Goal: Task Accomplishment & Management: Use online tool/utility

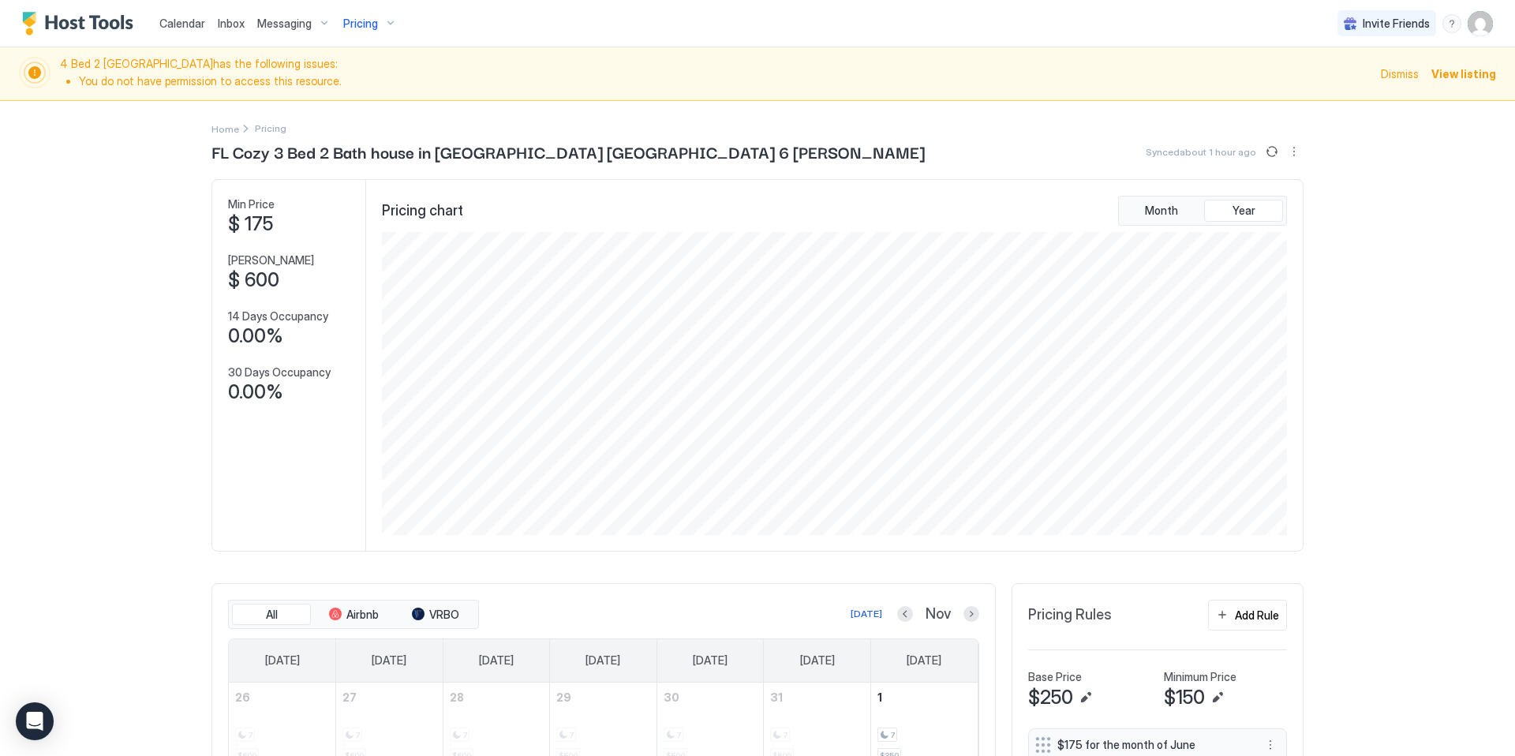
scroll to position [303, 908]
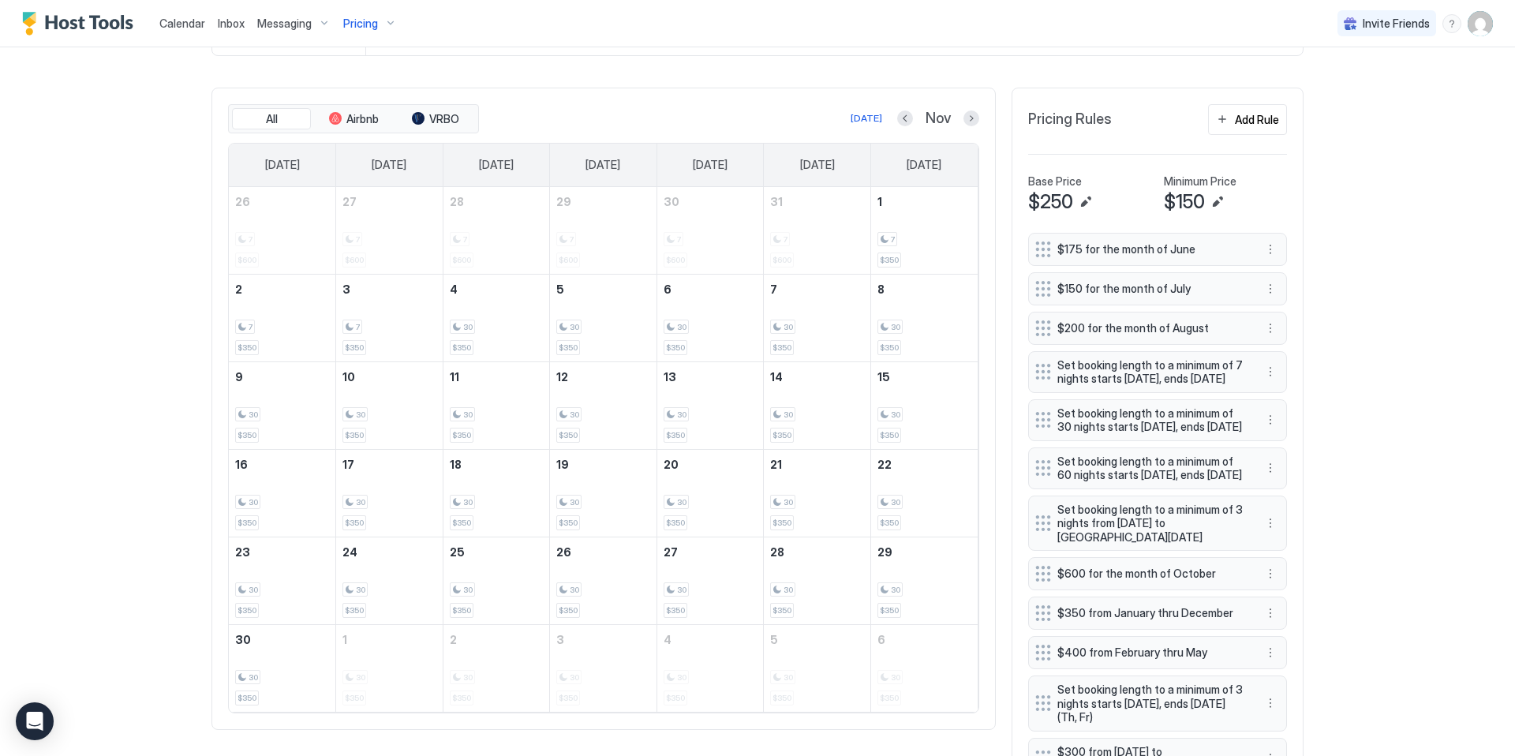
click at [361, 23] on span "Pricing" at bounding box center [360, 24] width 35 height 14
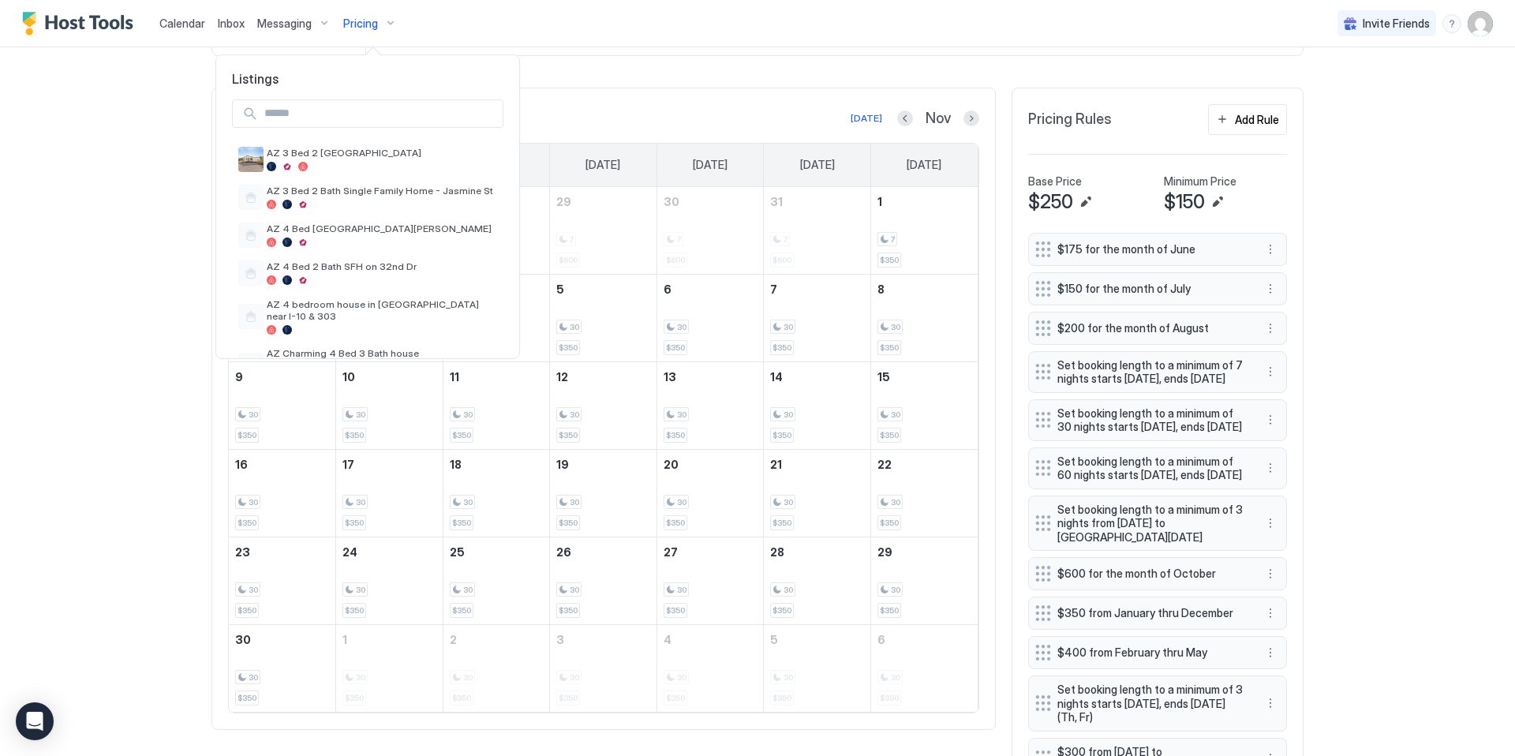
click at [264, 22] on div at bounding box center [757, 378] width 1515 height 756
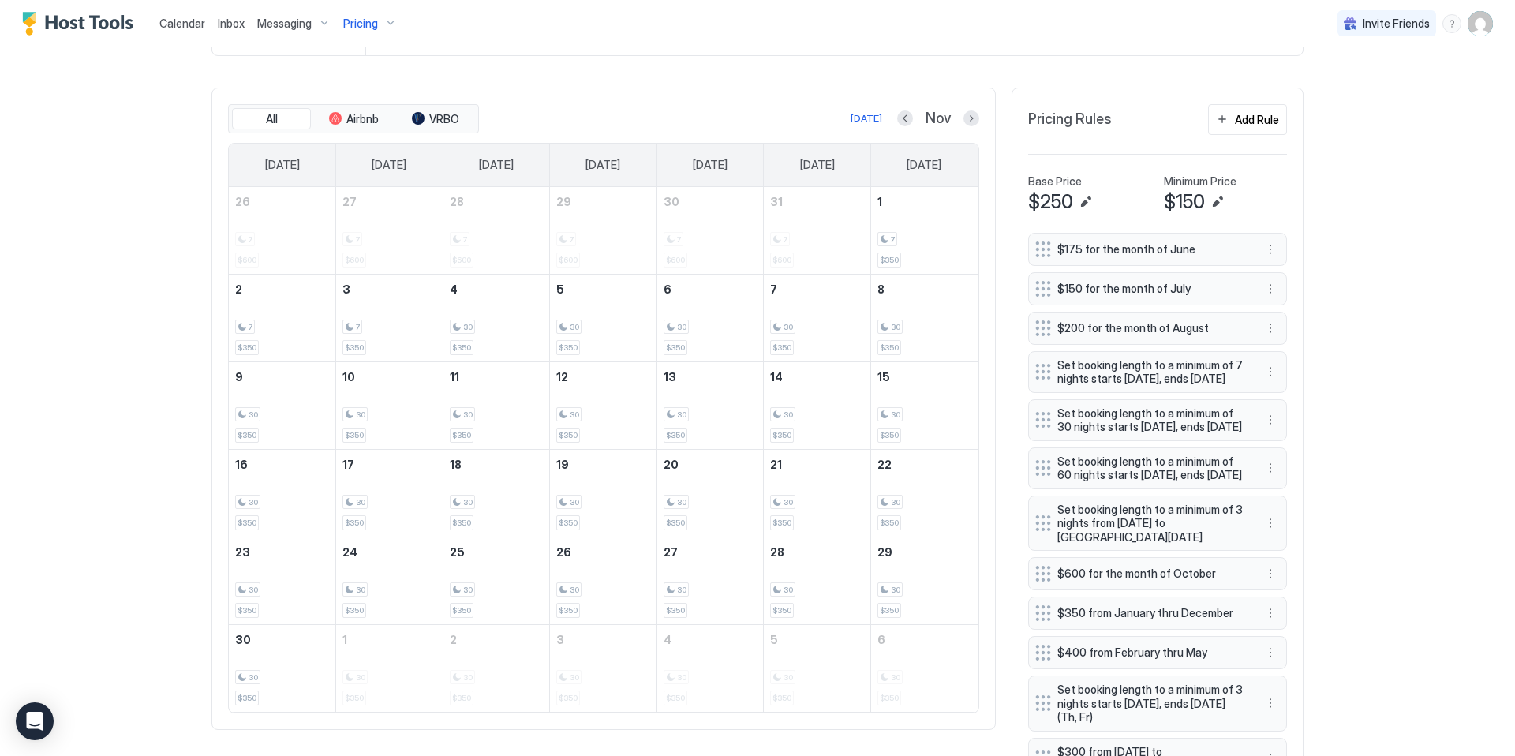
click at [224, 24] on span "Inbox" at bounding box center [231, 23] width 27 height 13
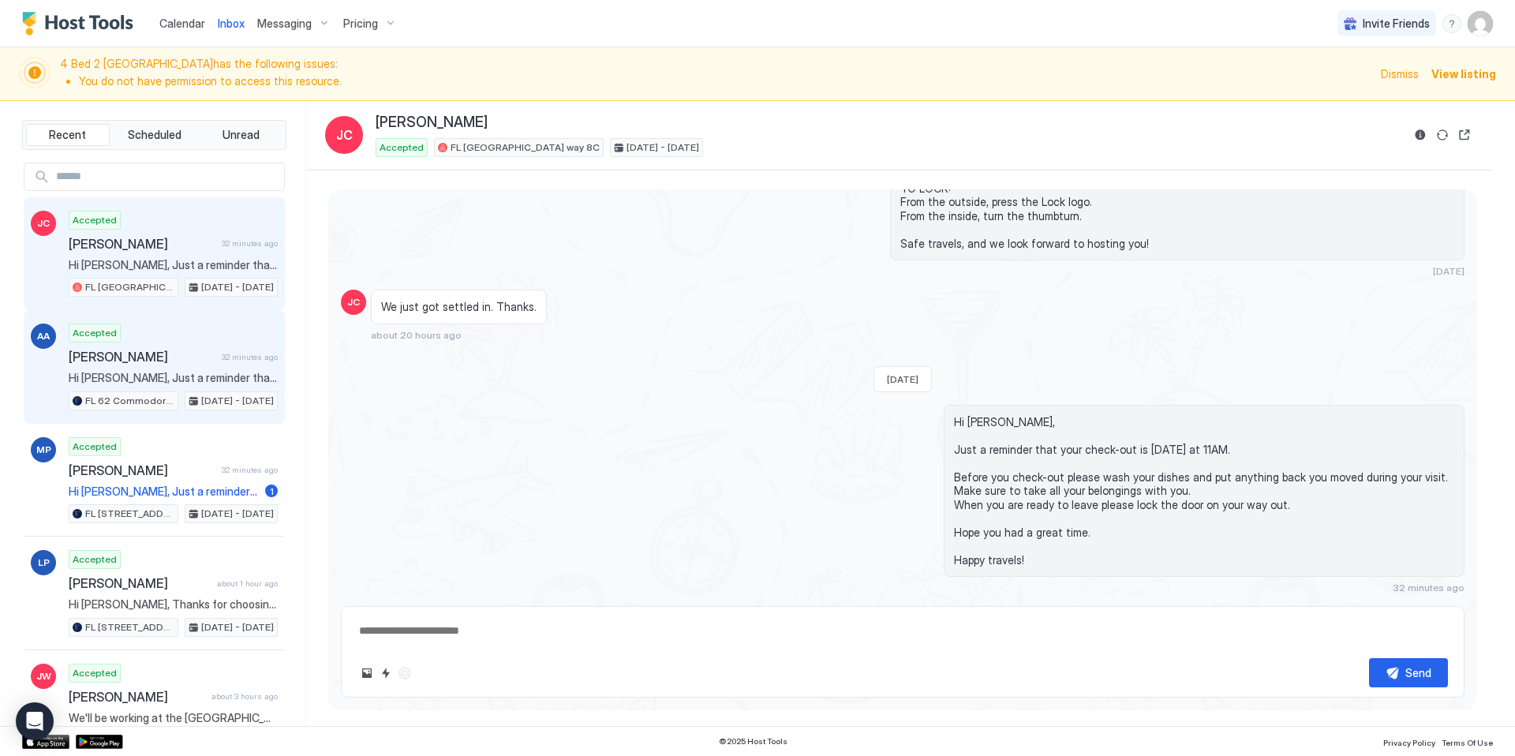
scroll to position [1782, 0]
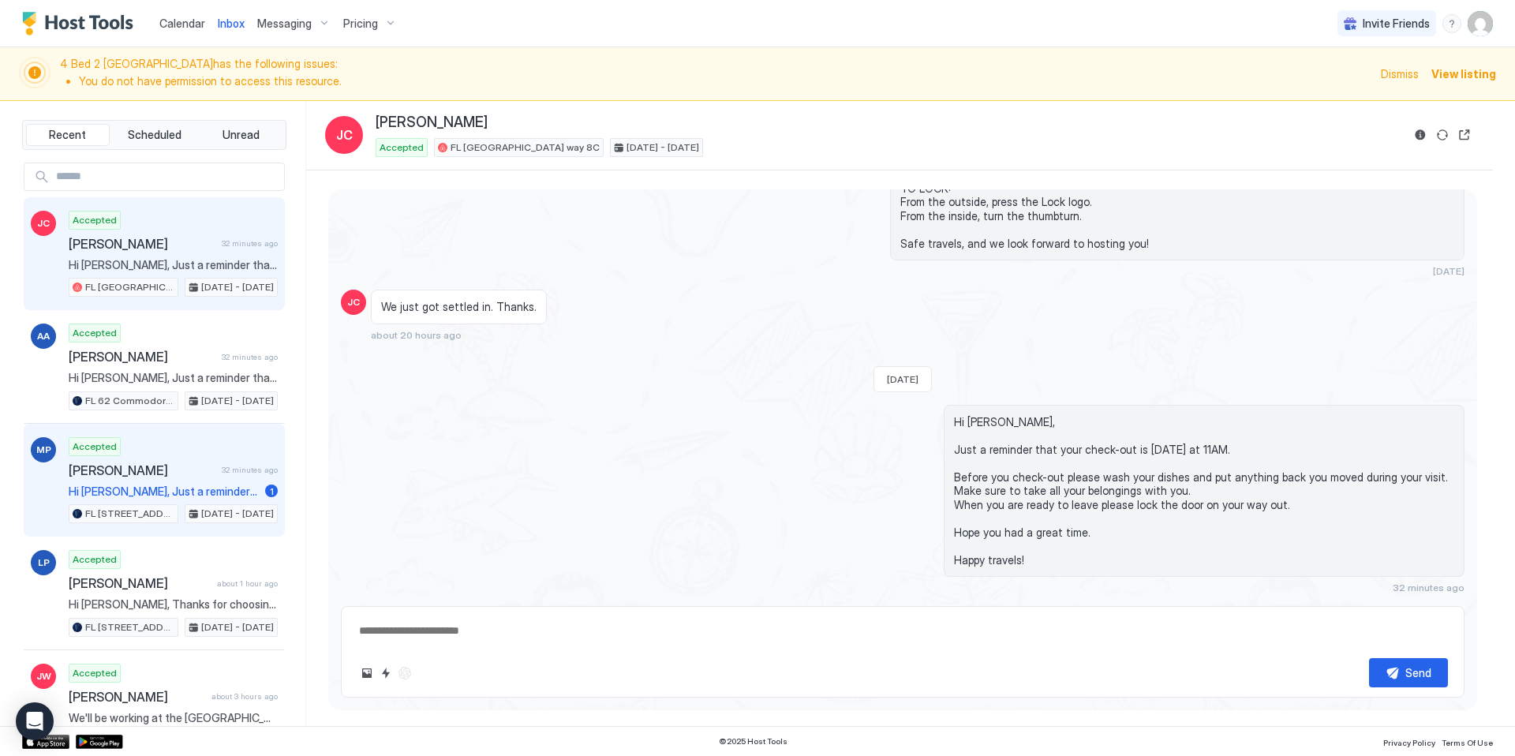
click at [121, 467] on span "[PERSON_NAME]" at bounding box center [142, 470] width 147 height 16
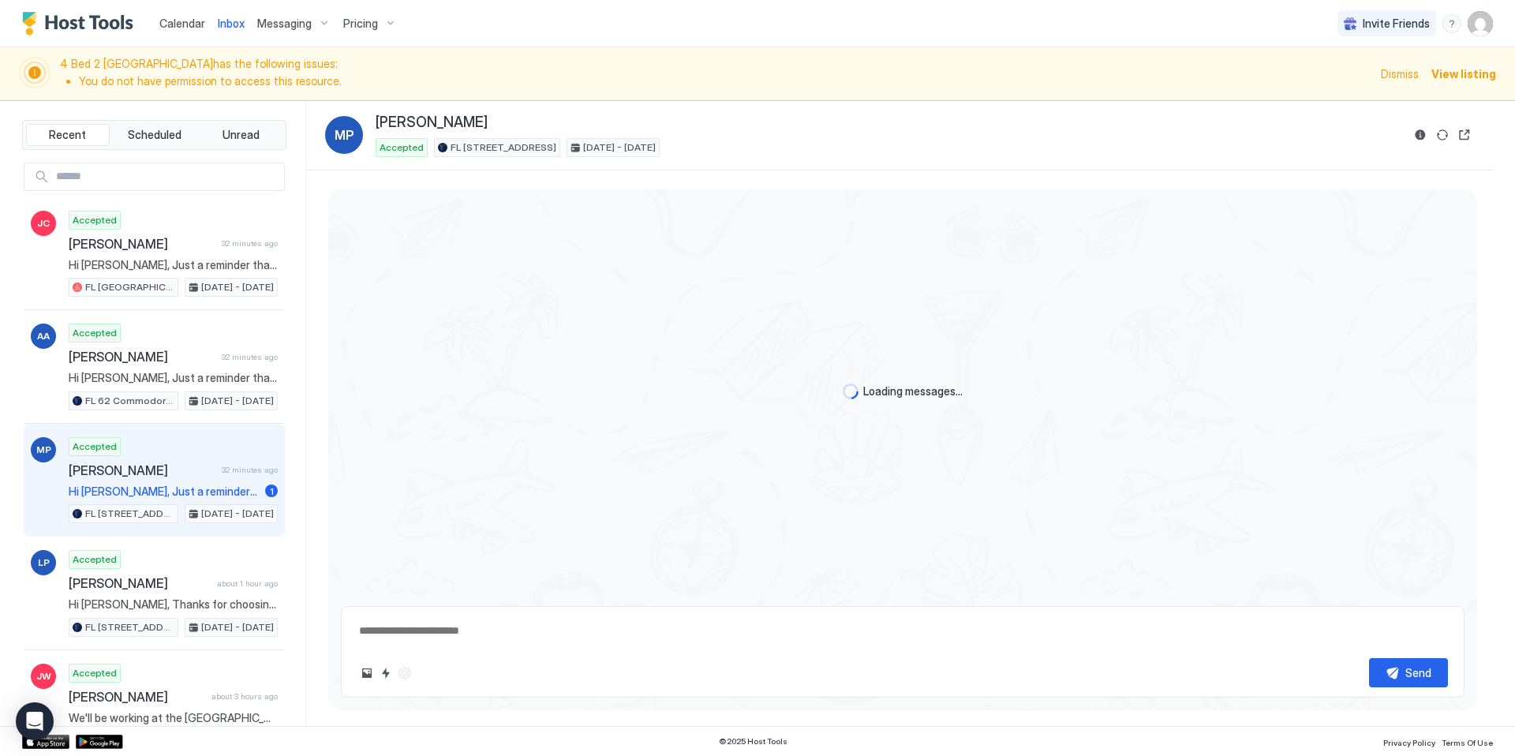
scroll to position [1208, 0]
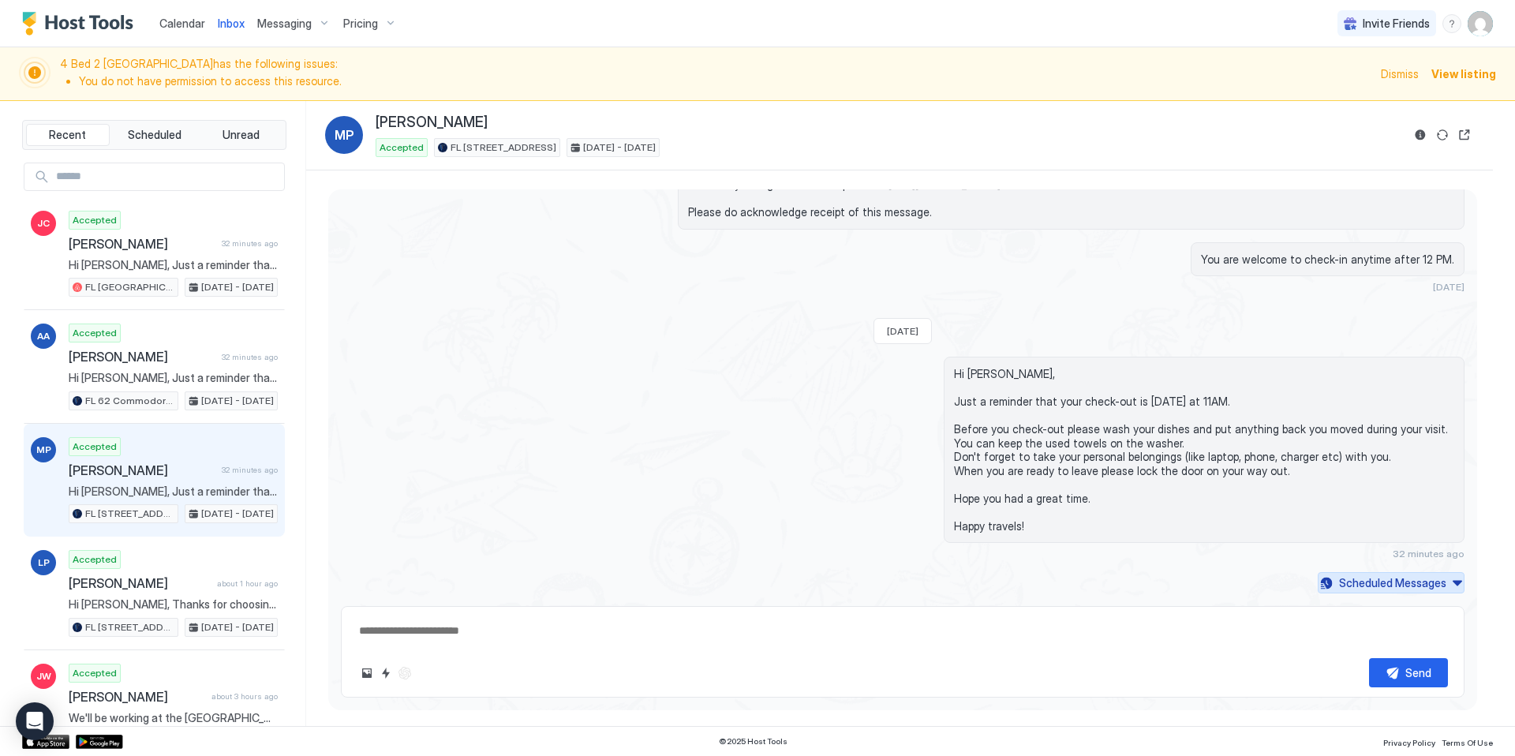
click at [1444, 587] on div "Scheduled Messages" at bounding box center [1392, 582] width 107 height 17
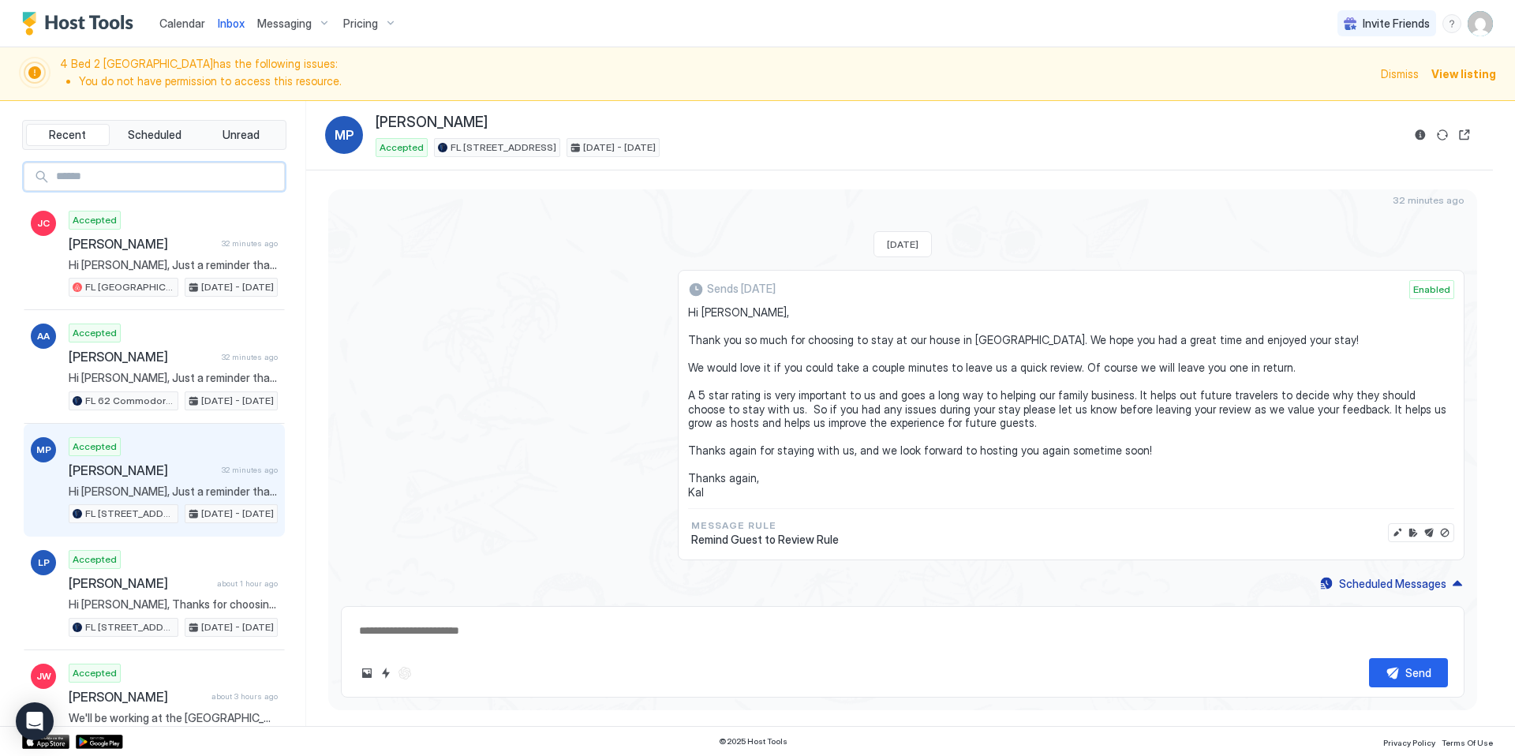
click at [177, 174] on input "Input Field" at bounding box center [167, 176] width 234 height 27
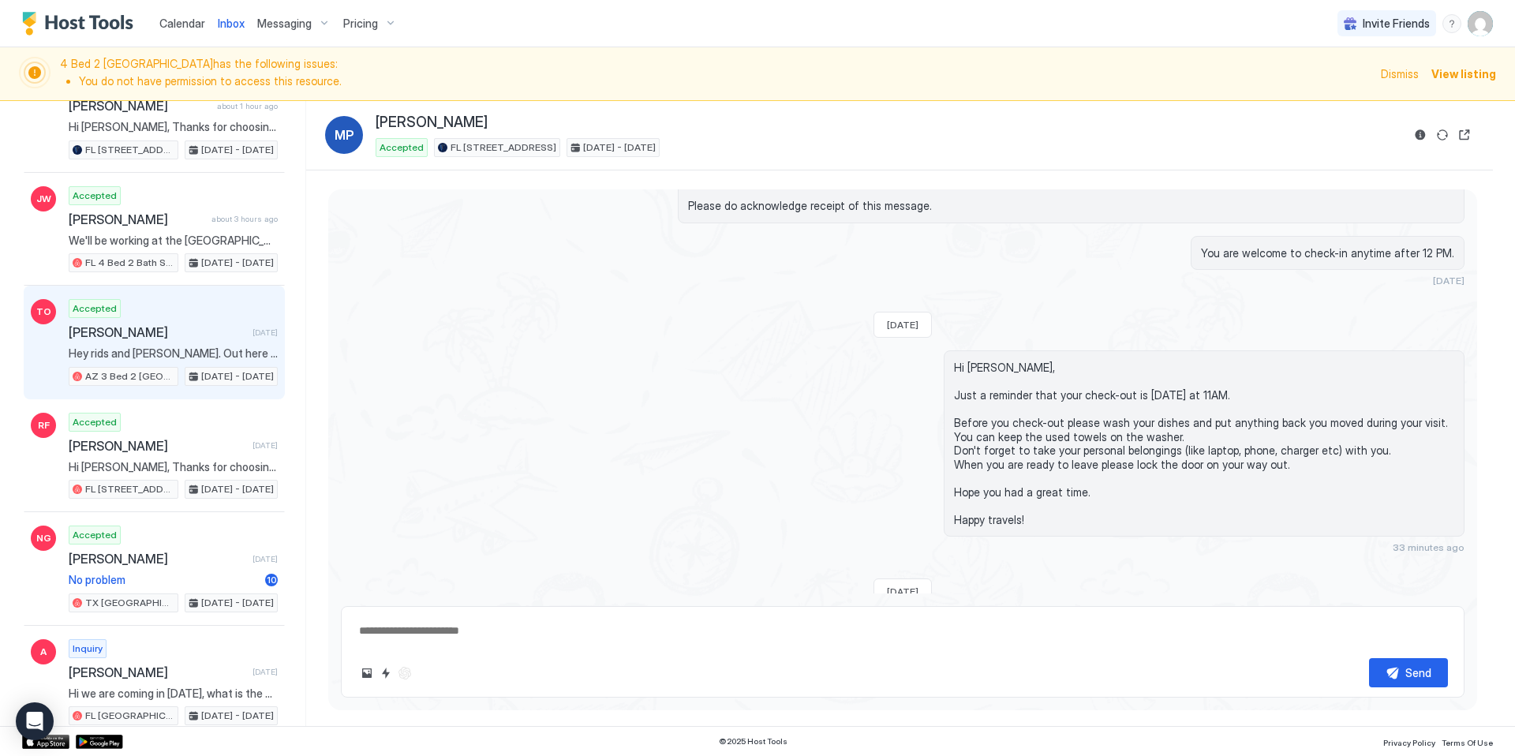
scroll to position [501, 0]
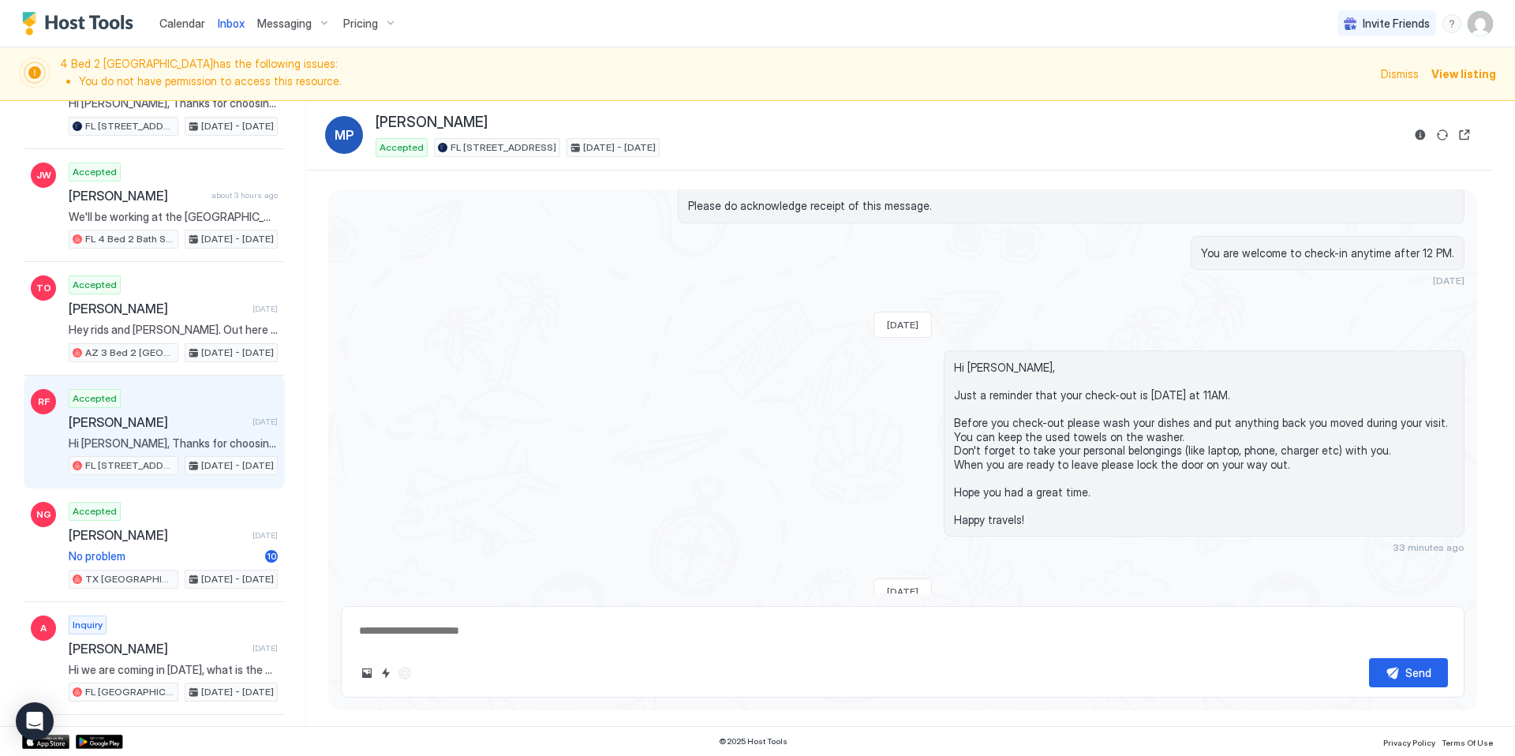
click at [148, 421] on span "[PERSON_NAME]" at bounding box center [158, 422] width 178 height 16
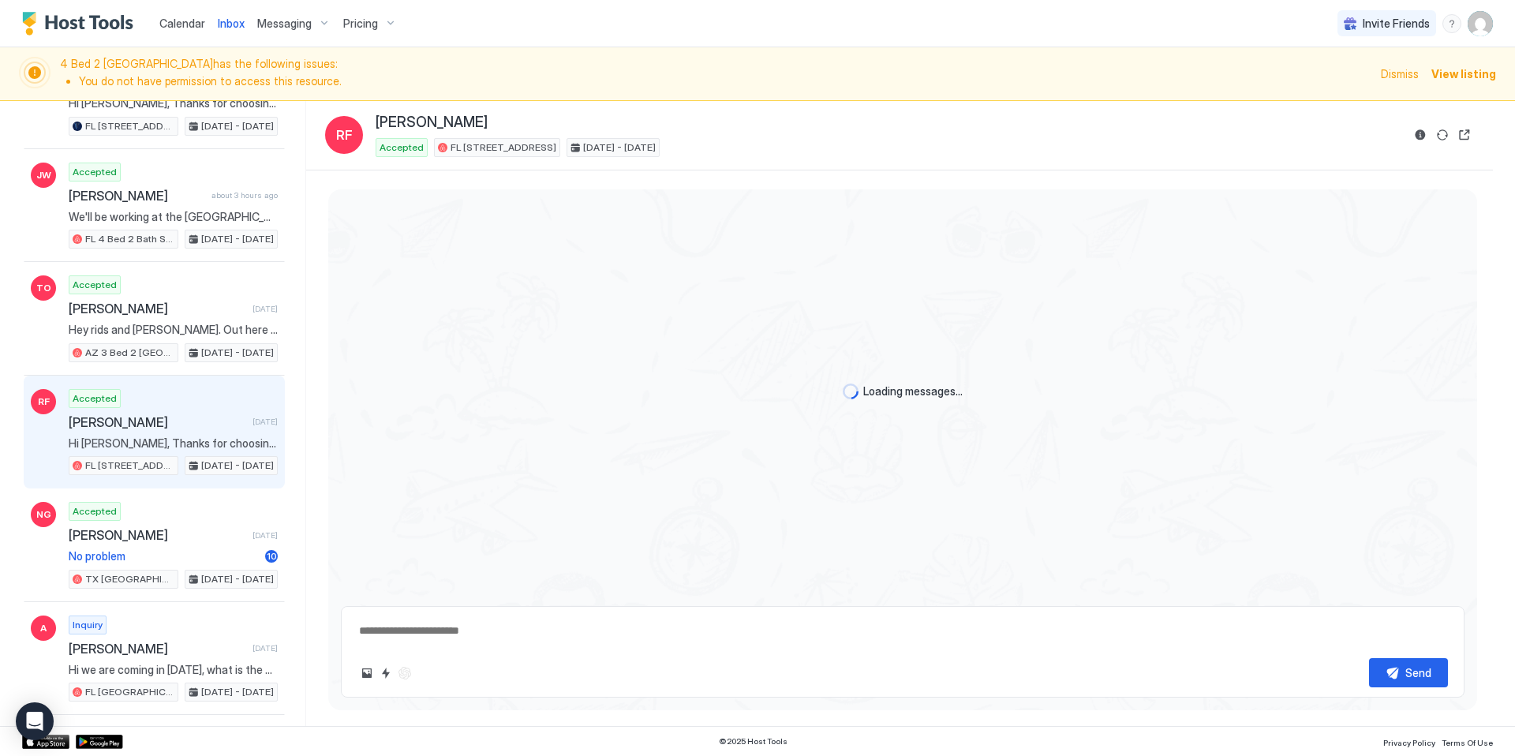
scroll to position [1208, 0]
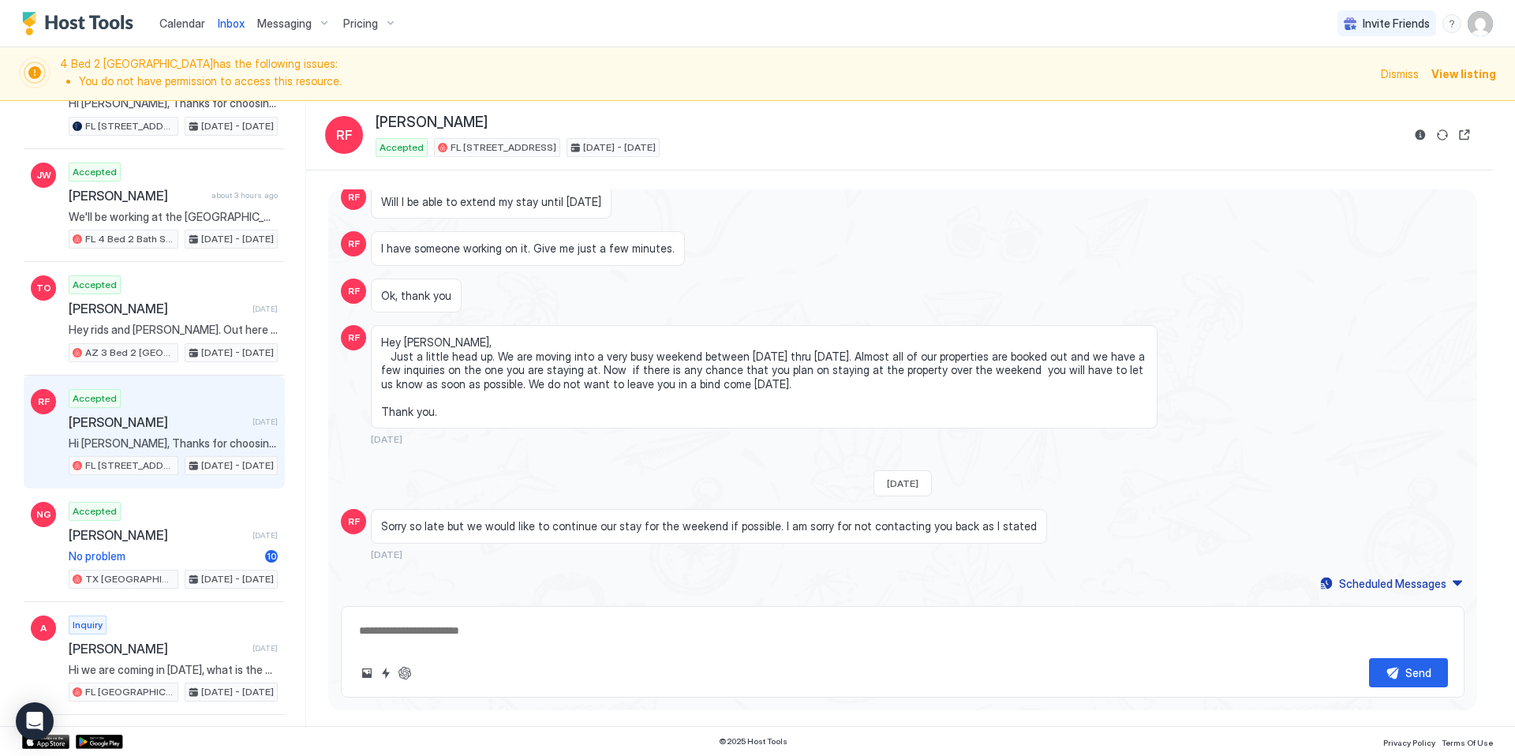
click at [376, 32] on div "Pricing" at bounding box center [370, 23] width 66 height 27
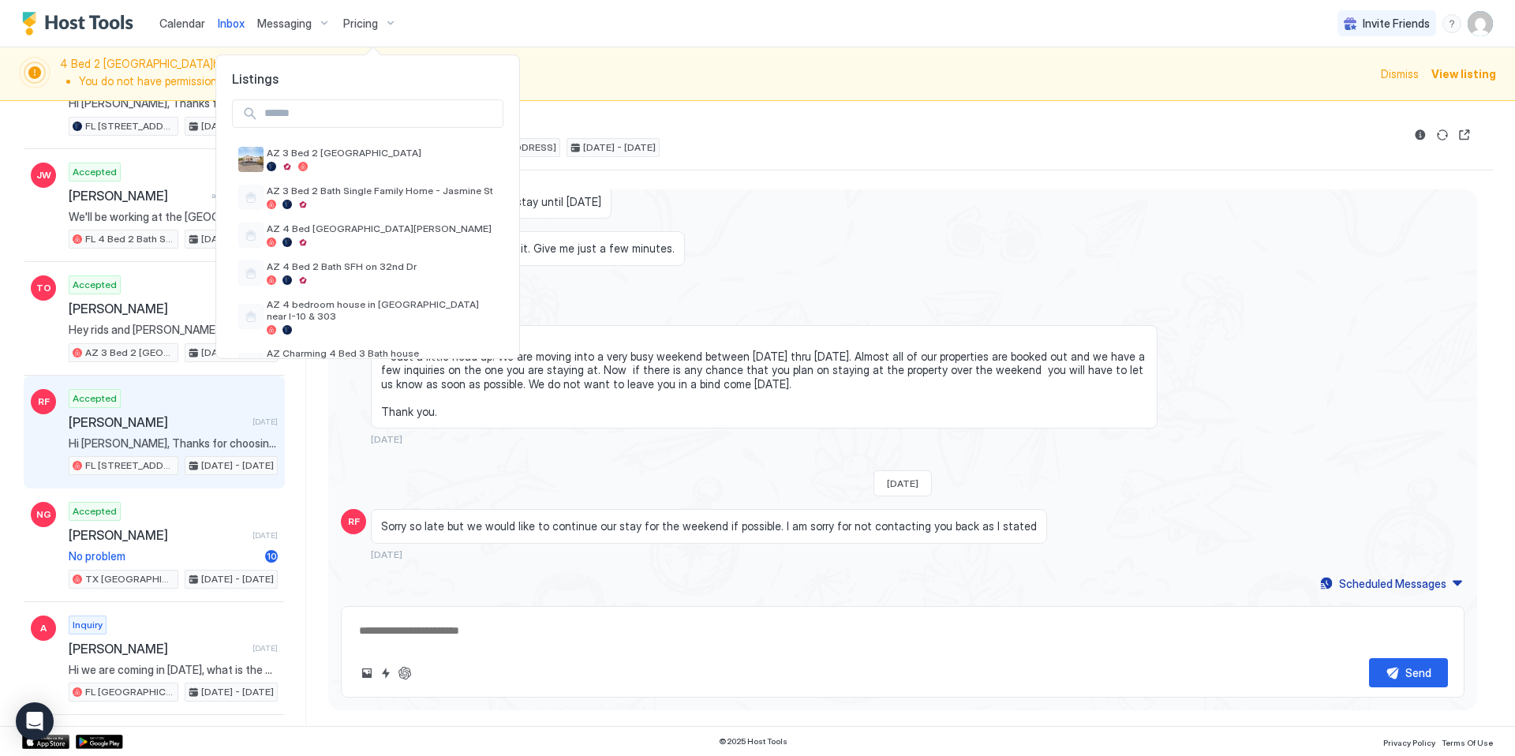
click at [362, 118] on input "Input Field" at bounding box center [380, 113] width 245 height 27
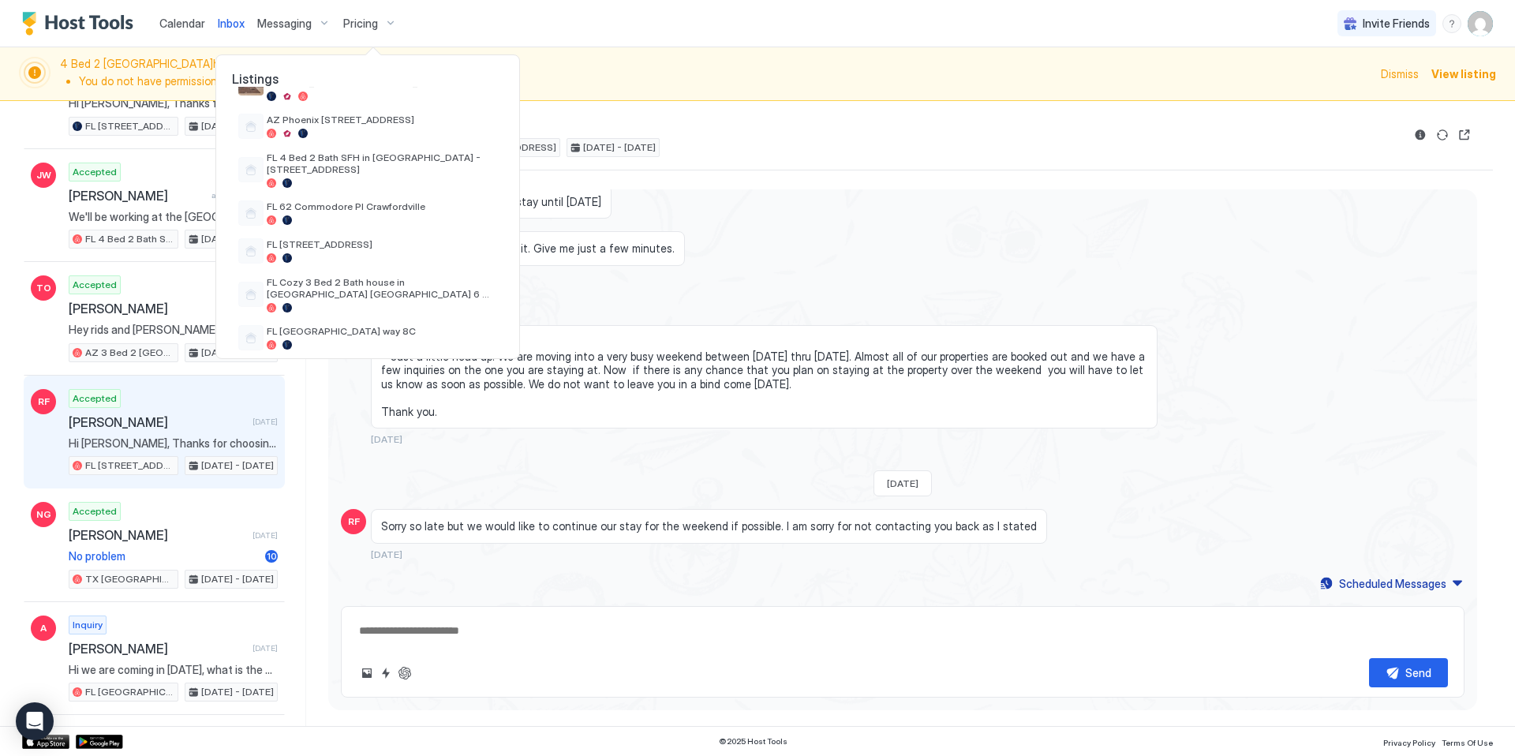
scroll to position [458, 0]
click at [366, 275] on span "FL Cozy 3 Bed 2 Bath house in [GEOGRAPHIC_DATA] [GEOGRAPHIC_DATA] 6 [PERSON_NAM…" at bounding box center [382, 287] width 230 height 24
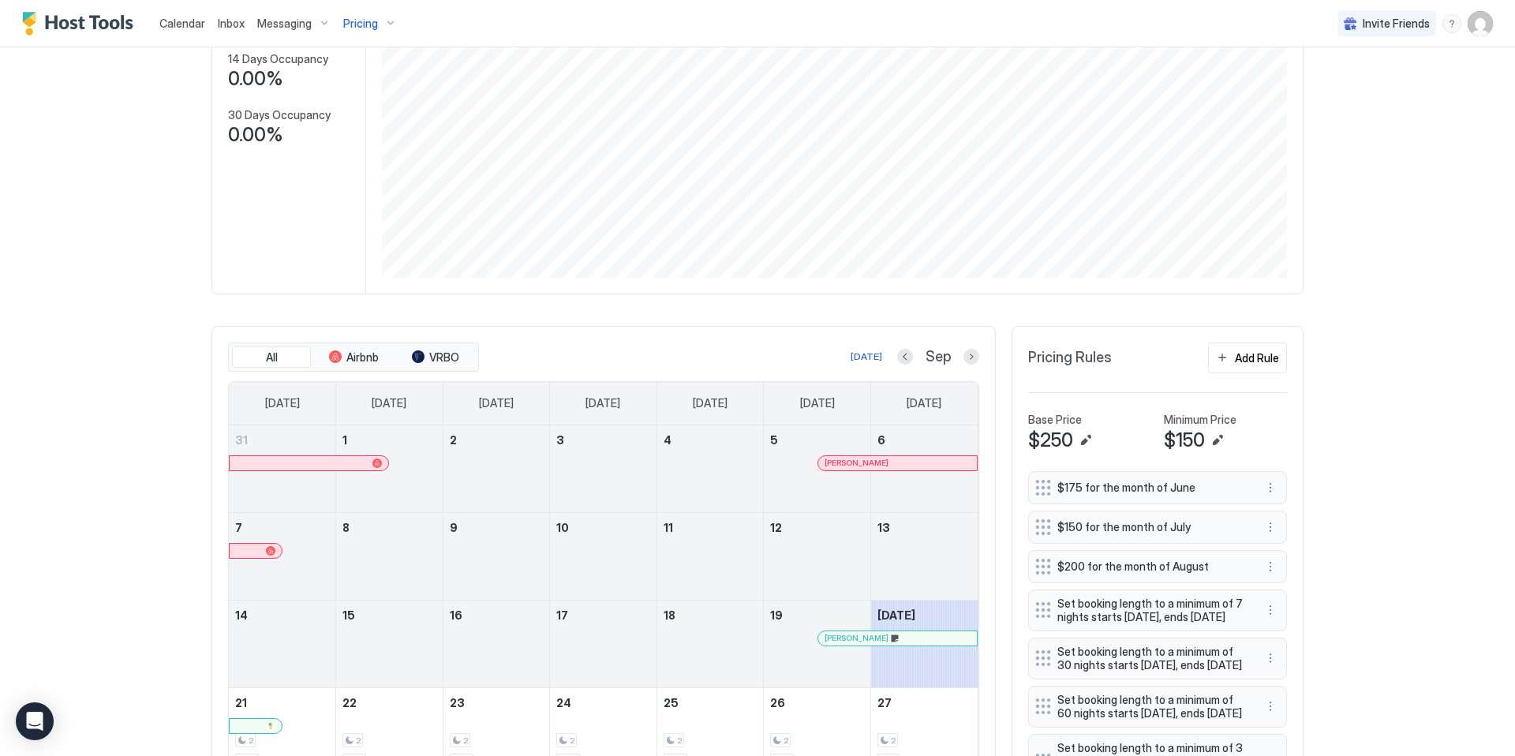
scroll to position [416, 0]
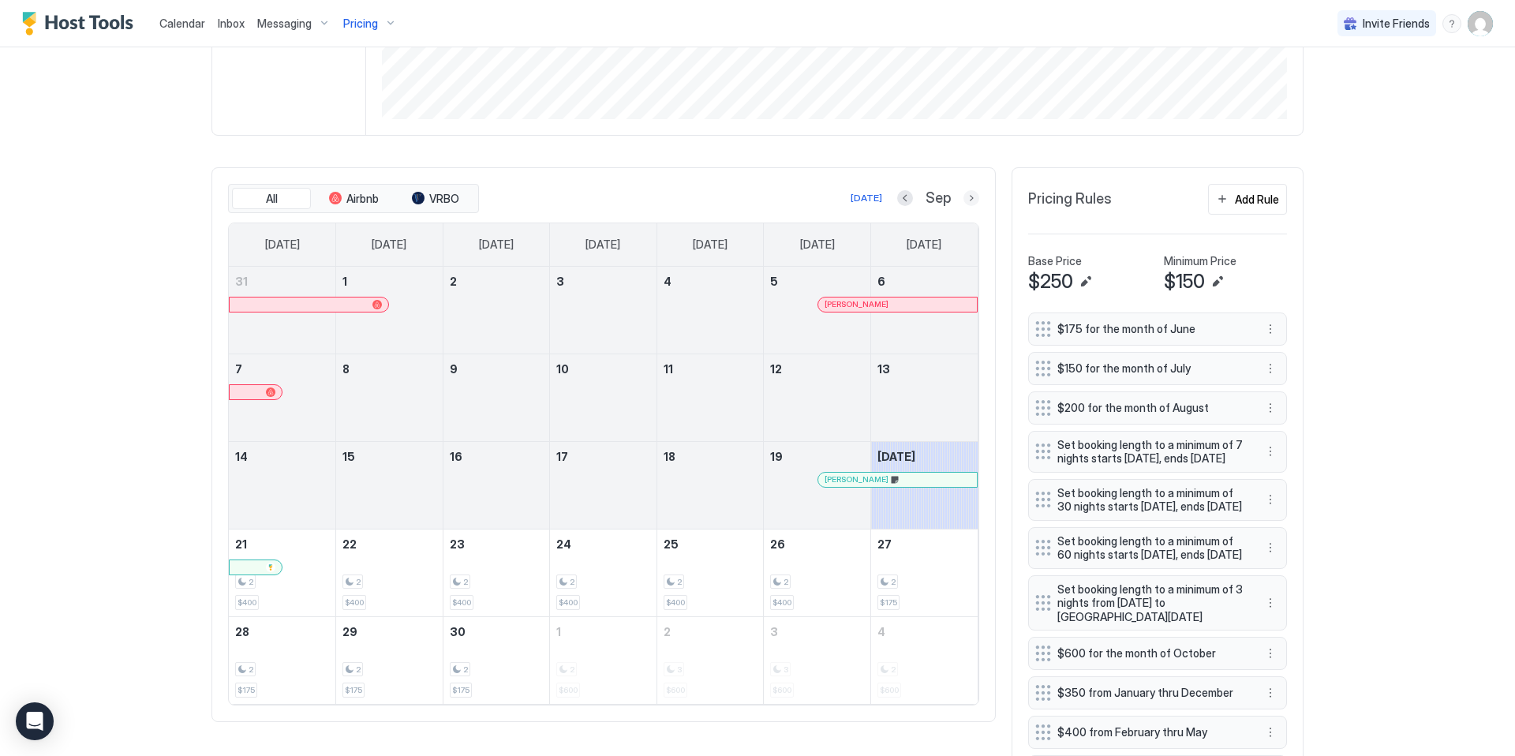
click at [974, 200] on button "Next month" at bounding box center [971, 198] width 16 height 16
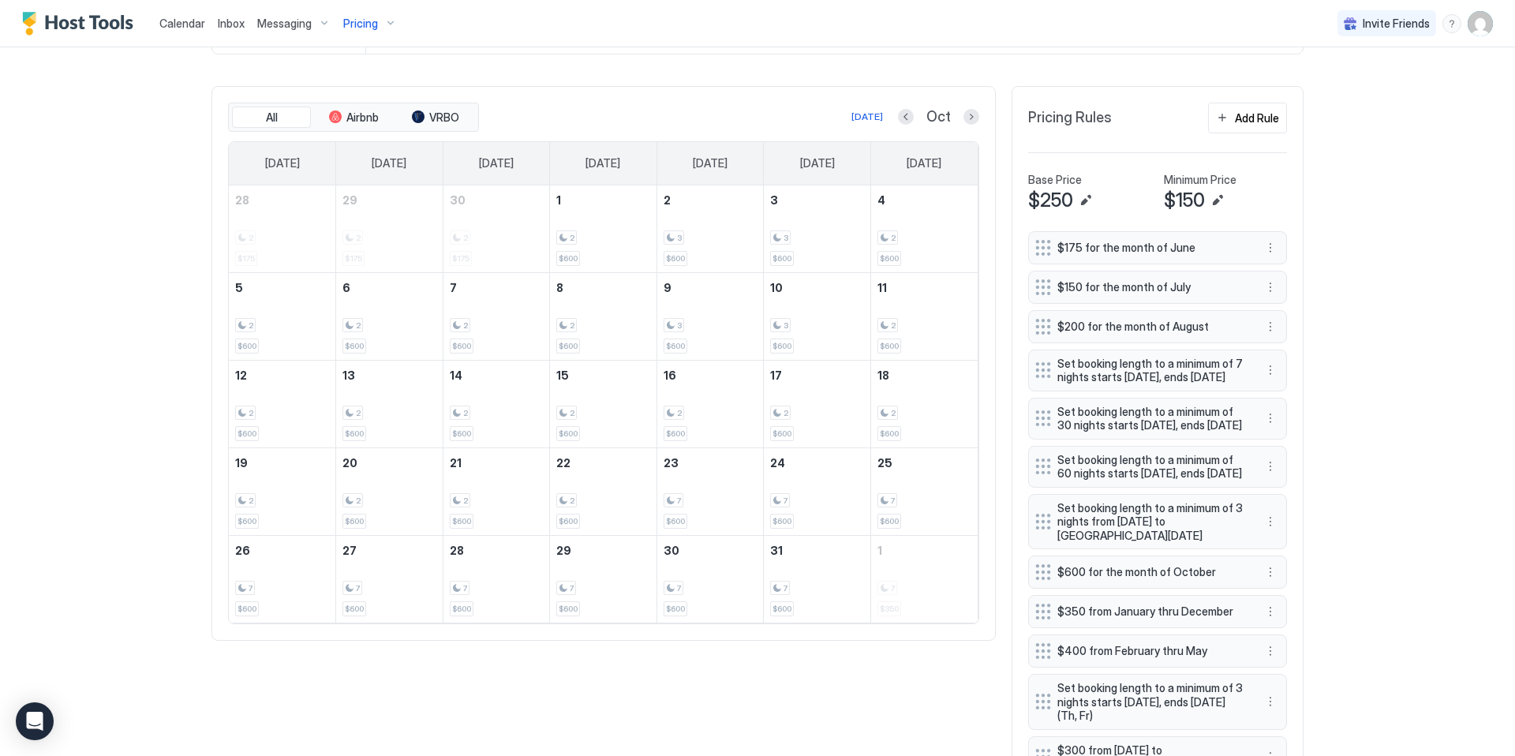
scroll to position [395, 0]
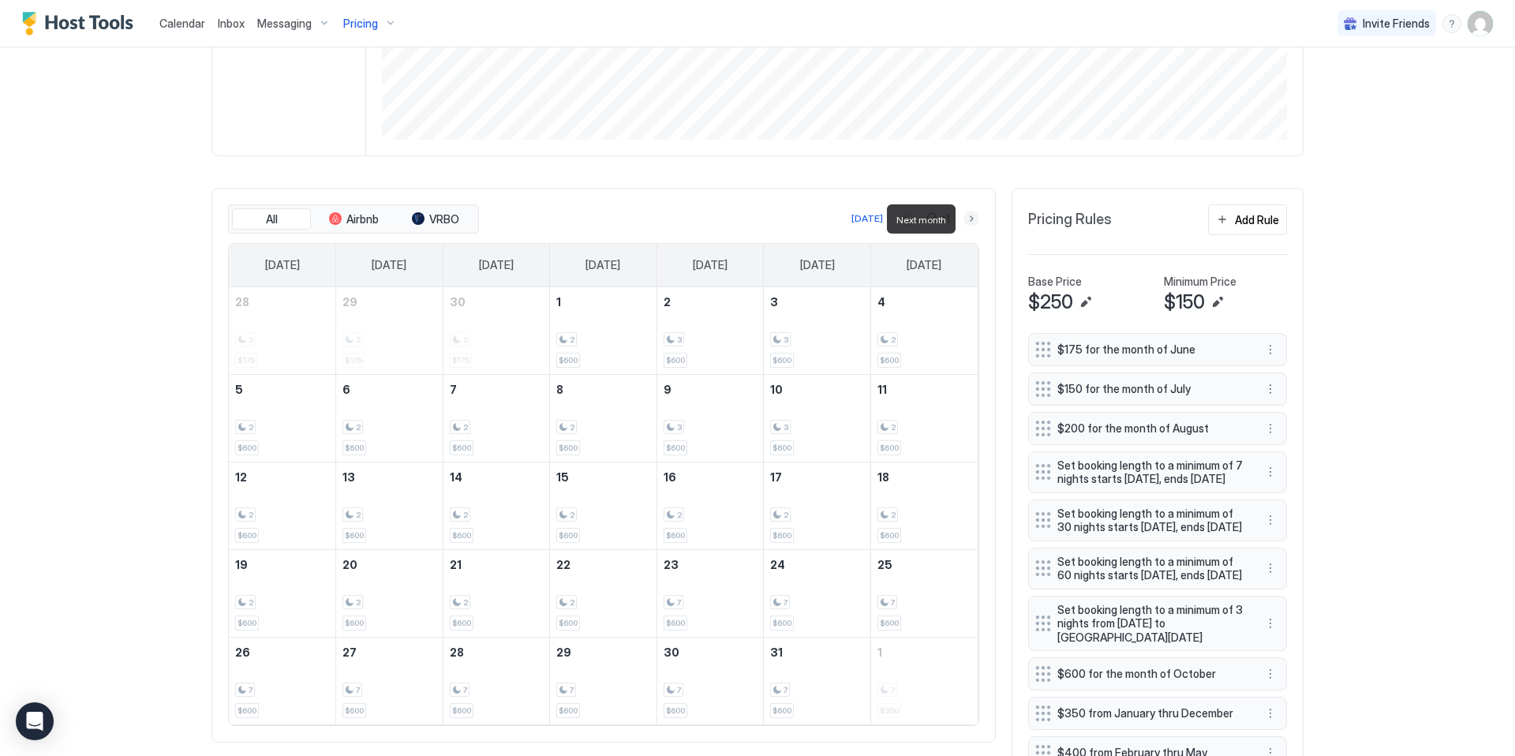
click at [968, 220] on button "Next month" at bounding box center [971, 219] width 16 height 16
click at [1259, 216] on div "Add Rule" at bounding box center [1257, 219] width 44 height 17
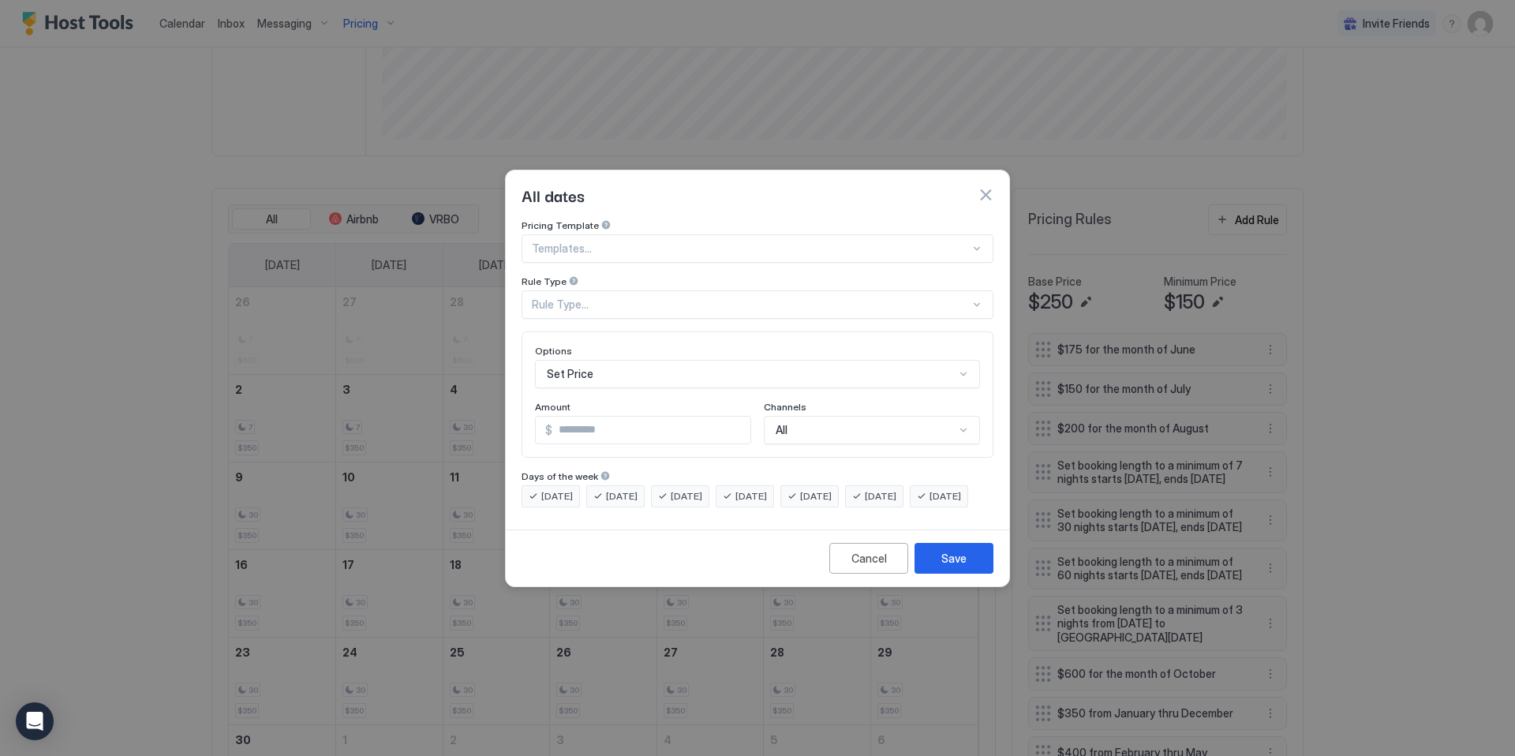
click at [583, 241] on div at bounding box center [751, 248] width 438 height 14
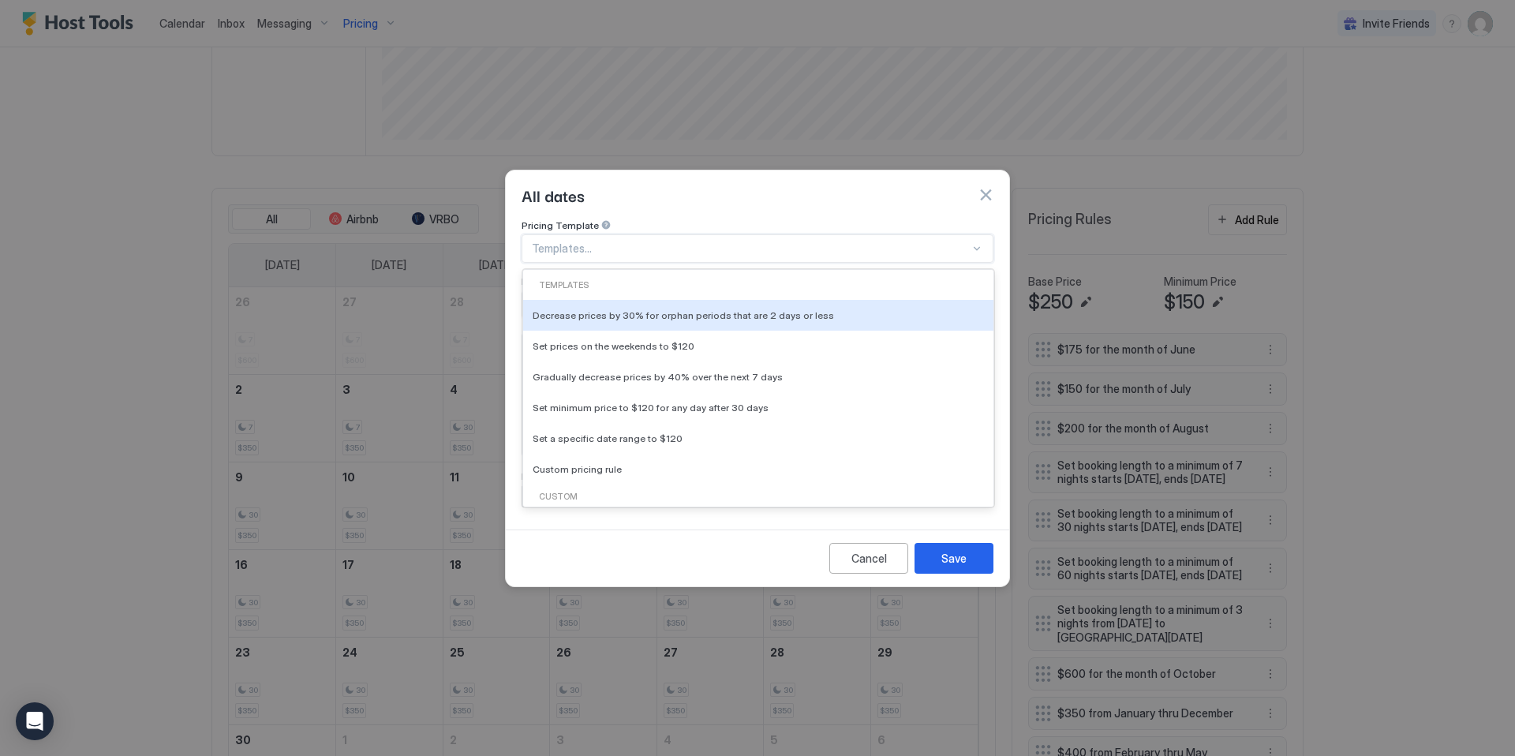
click at [621, 196] on div "All dates" at bounding box center [757, 194] width 503 height 49
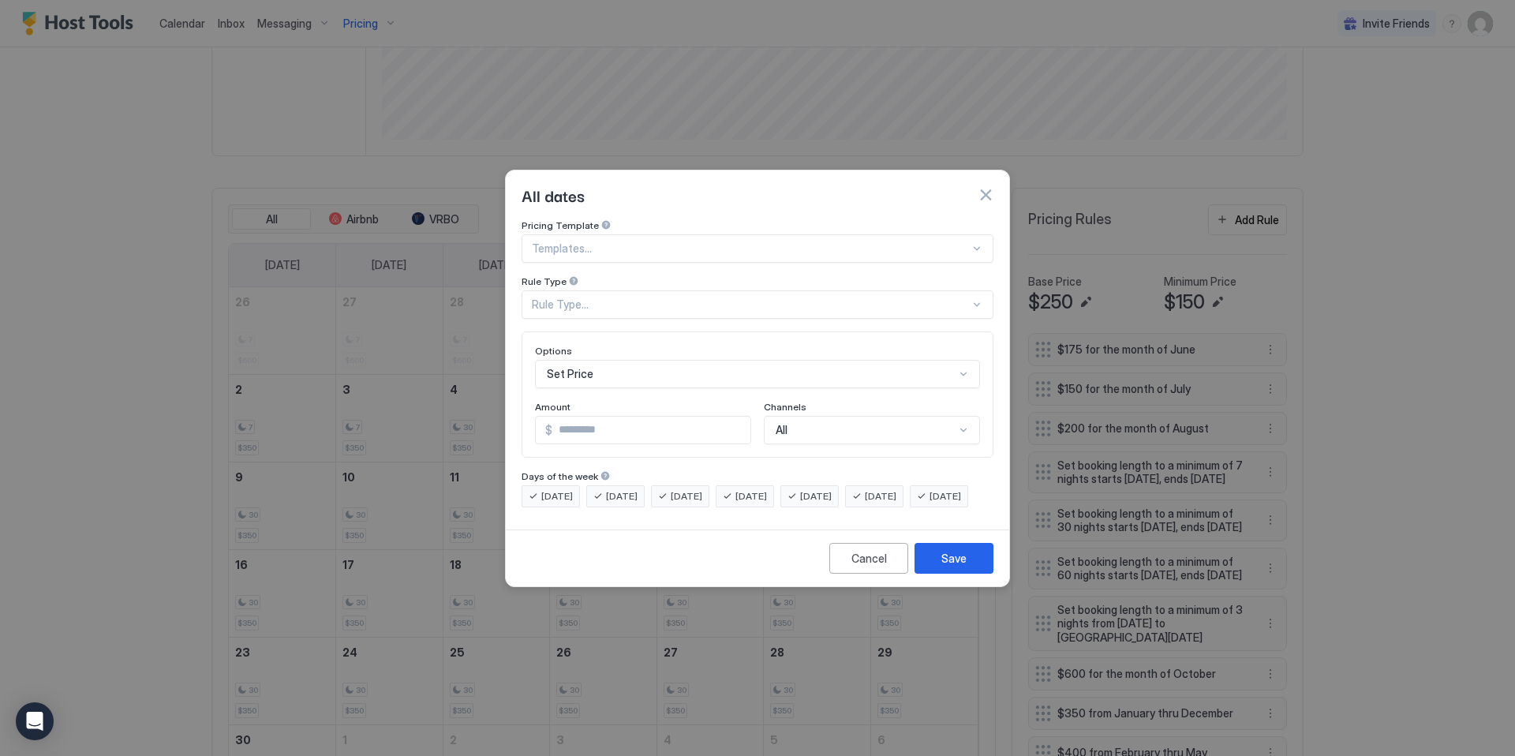
click at [587, 241] on div at bounding box center [751, 248] width 438 height 14
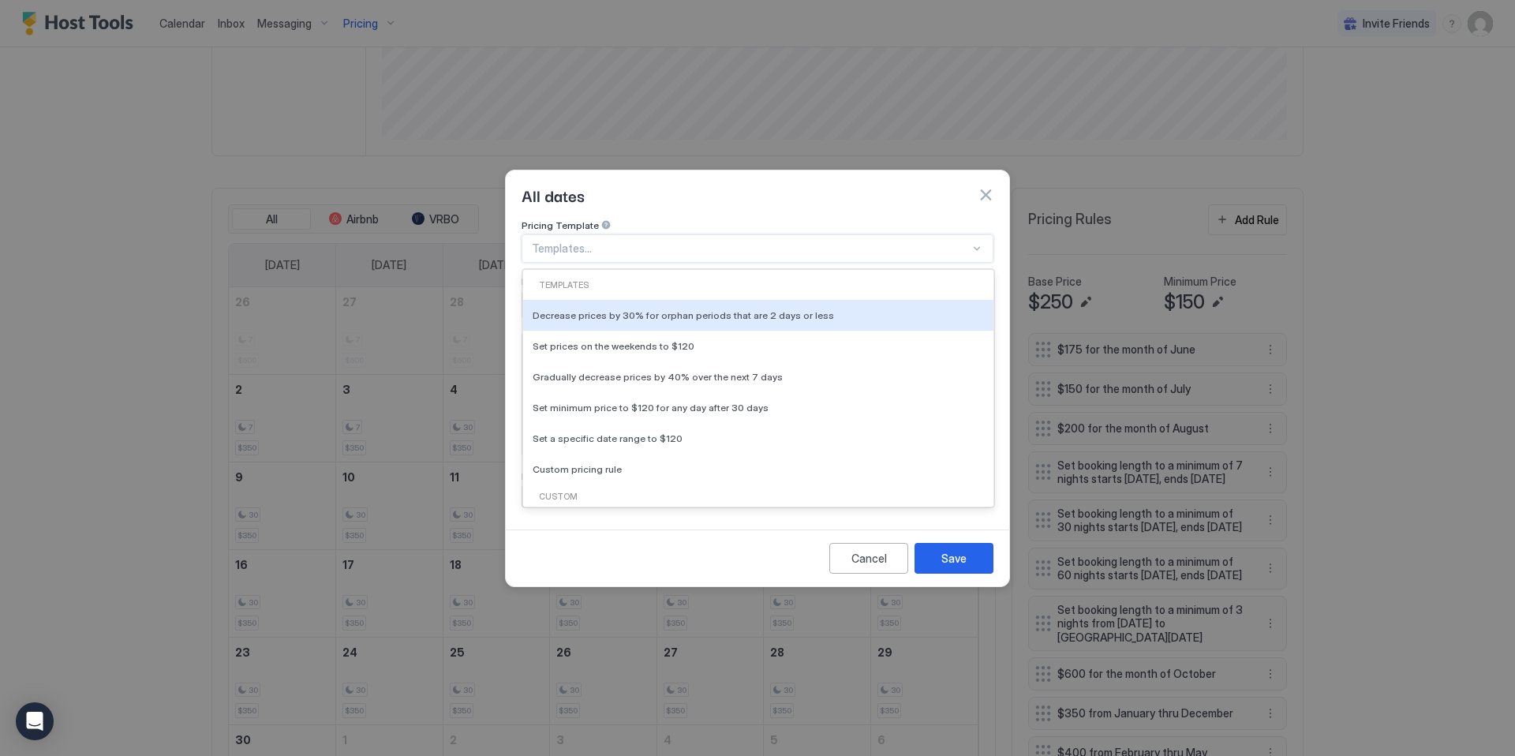
click at [675, 183] on div "All dates" at bounding box center [758, 195] width 472 height 24
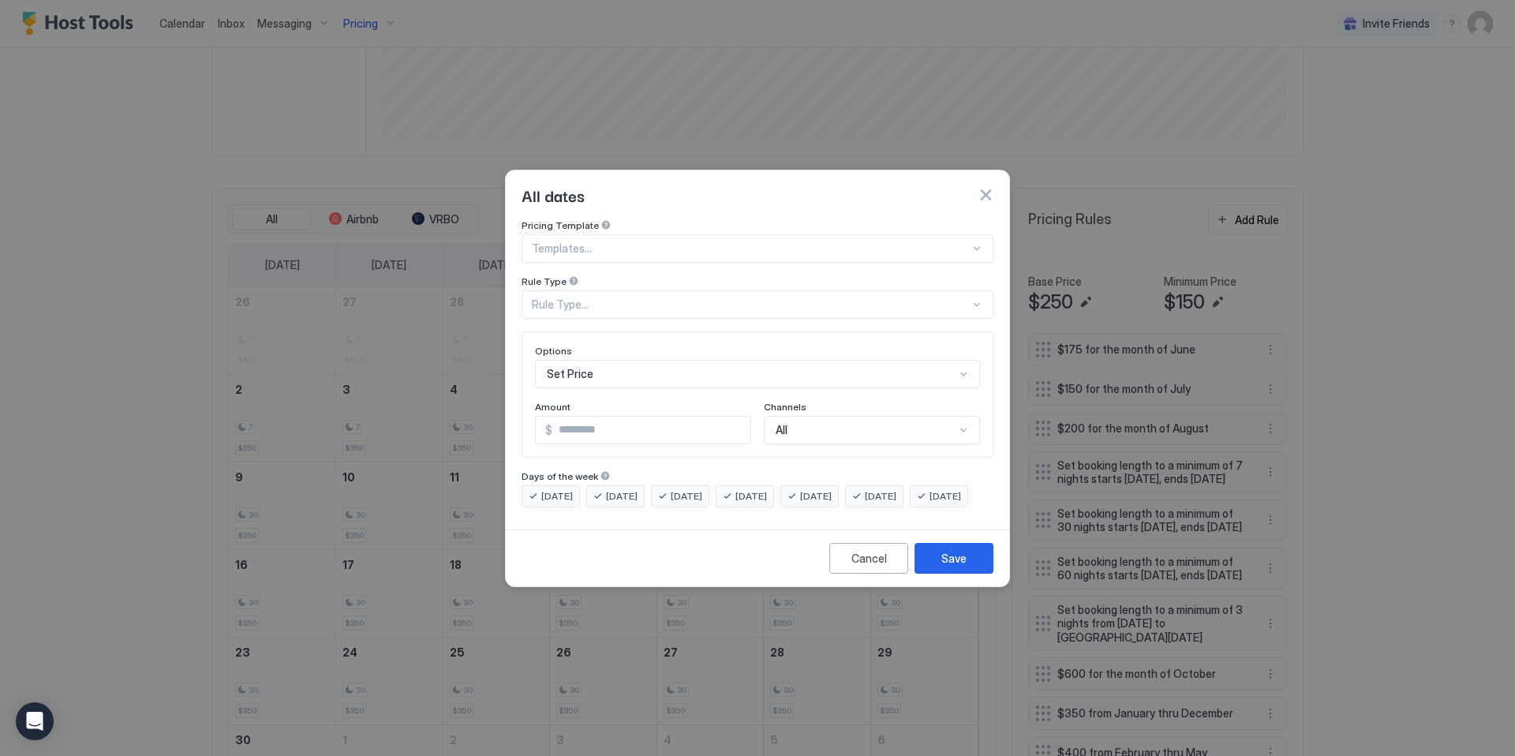
click at [642, 297] on div "Rule Type..." at bounding box center [751, 304] width 438 height 14
click at [714, 183] on div "All dates" at bounding box center [758, 195] width 472 height 24
click at [989, 187] on button "button" at bounding box center [986, 195] width 16 height 16
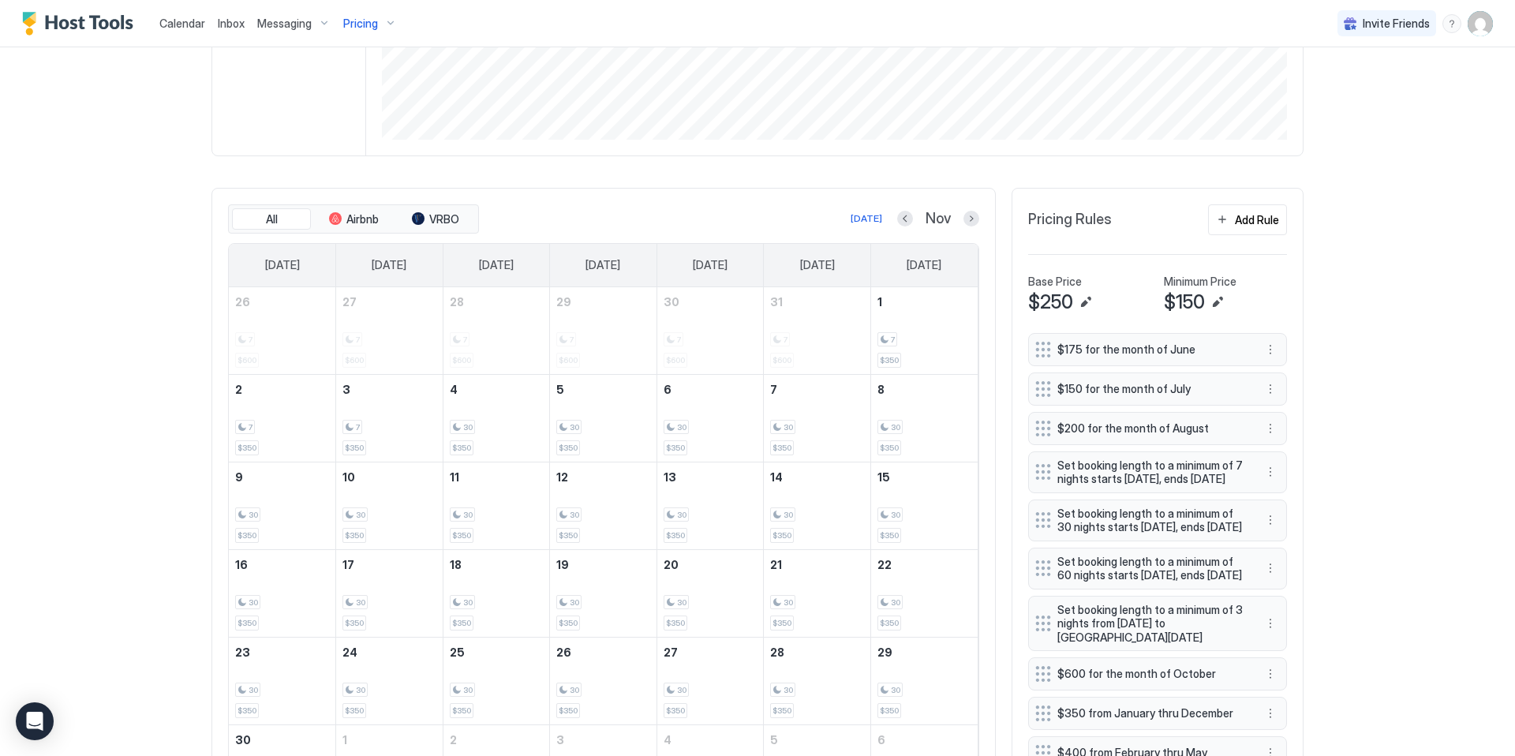
click at [174, 9] on div "Calendar" at bounding box center [182, 23] width 58 height 29
click at [174, 35] on div "Calendar" at bounding box center [182, 23] width 58 height 29
click at [177, 28] on span "Calendar" at bounding box center [182, 23] width 46 height 13
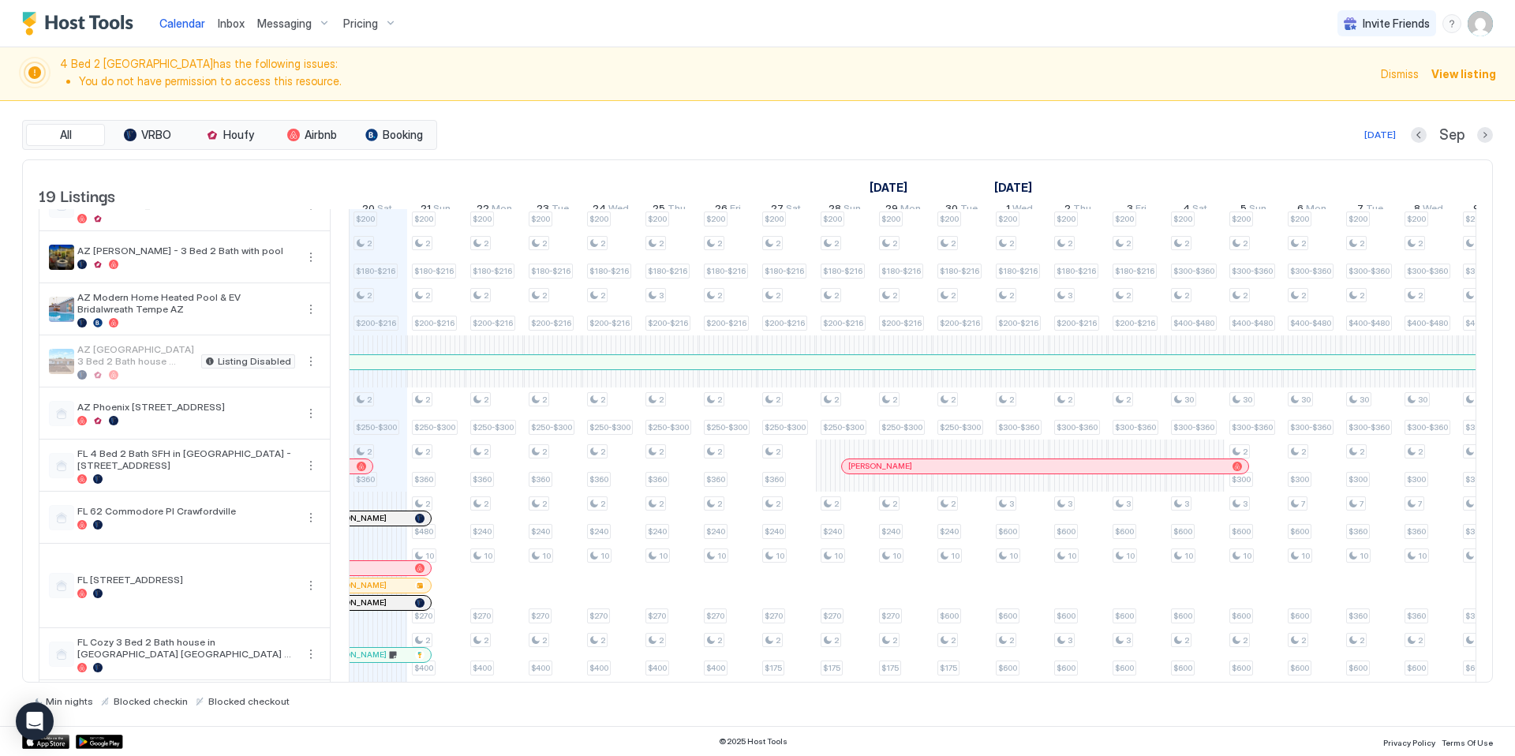
scroll to position [563, 0]
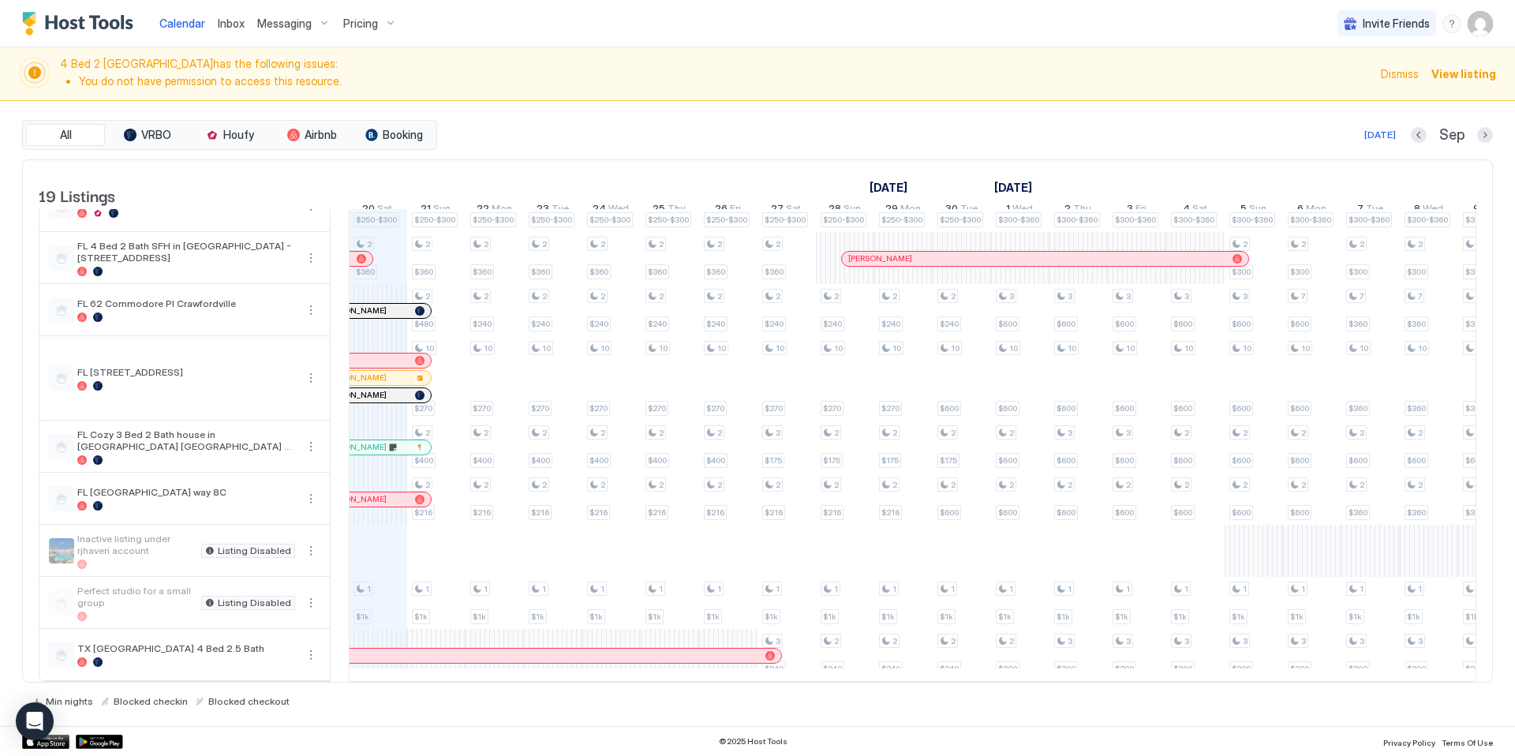
click at [371, 12] on div "Pricing" at bounding box center [370, 23] width 66 height 27
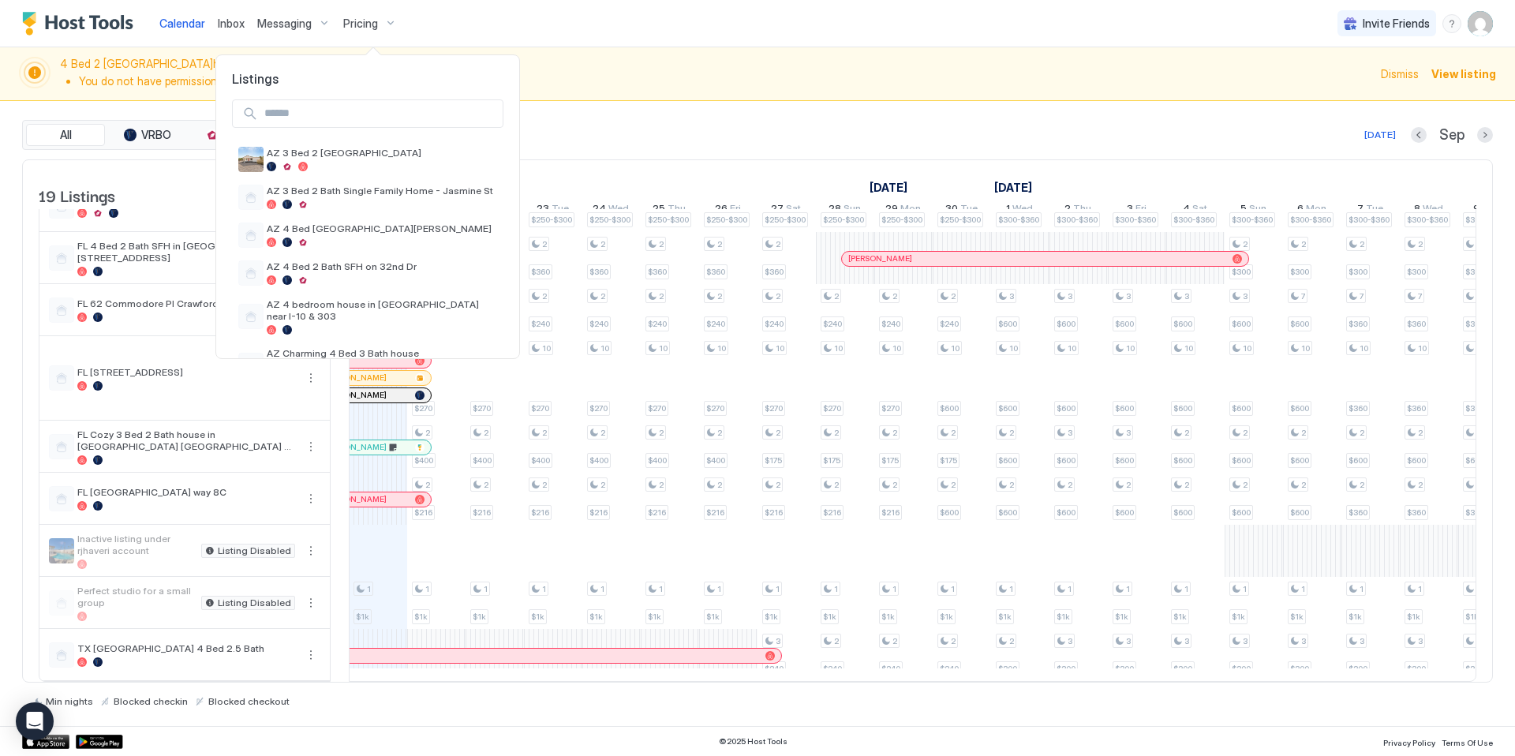
click at [328, 112] on input "Input Field" at bounding box center [380, 113] width 245 height 27
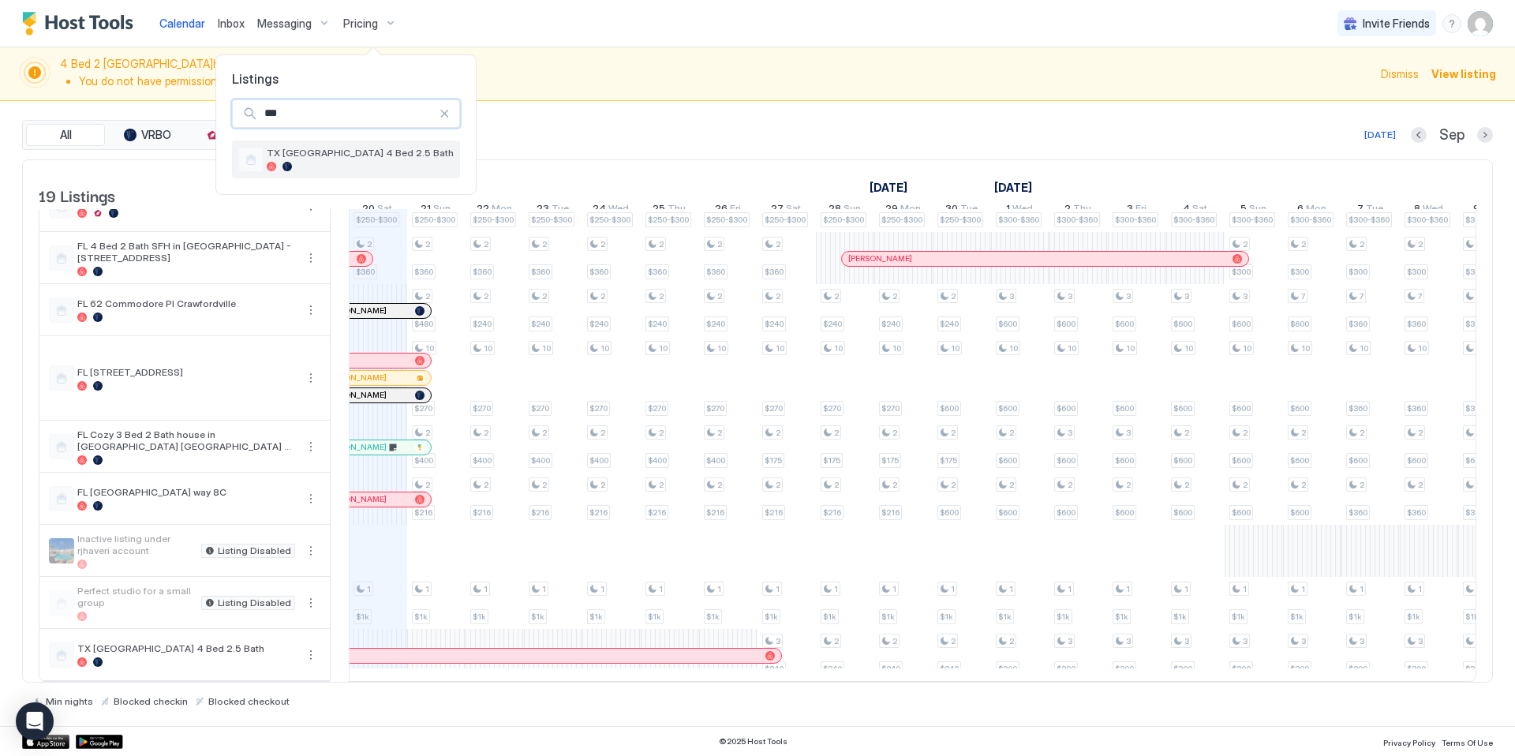
type input "***"
click at [346, 152] on span "TX [GEOGRAPHIC_DATA] 4 Bed 2.5 Bath" at bounding box center [360, 153] width 187 height 12
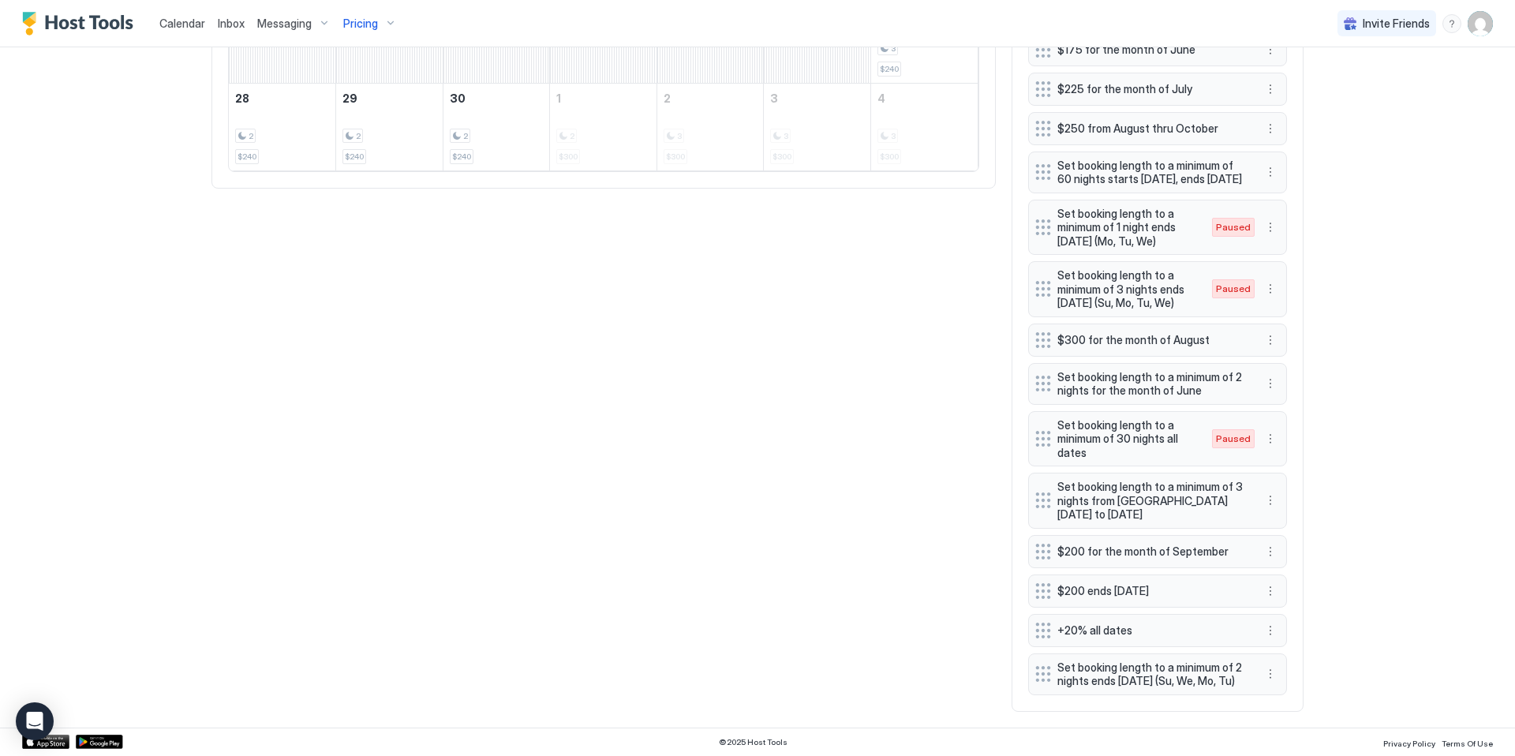
scroll to position [990, 0]
click at [816, 403] on div "All Airbnb VRBO [DATE] Sep [DATE] [DATE] [DATE] [DATE] [DATE] [DATE] [DATE] 31 …" at bounding box center [757, 173] width 1092 height 1078
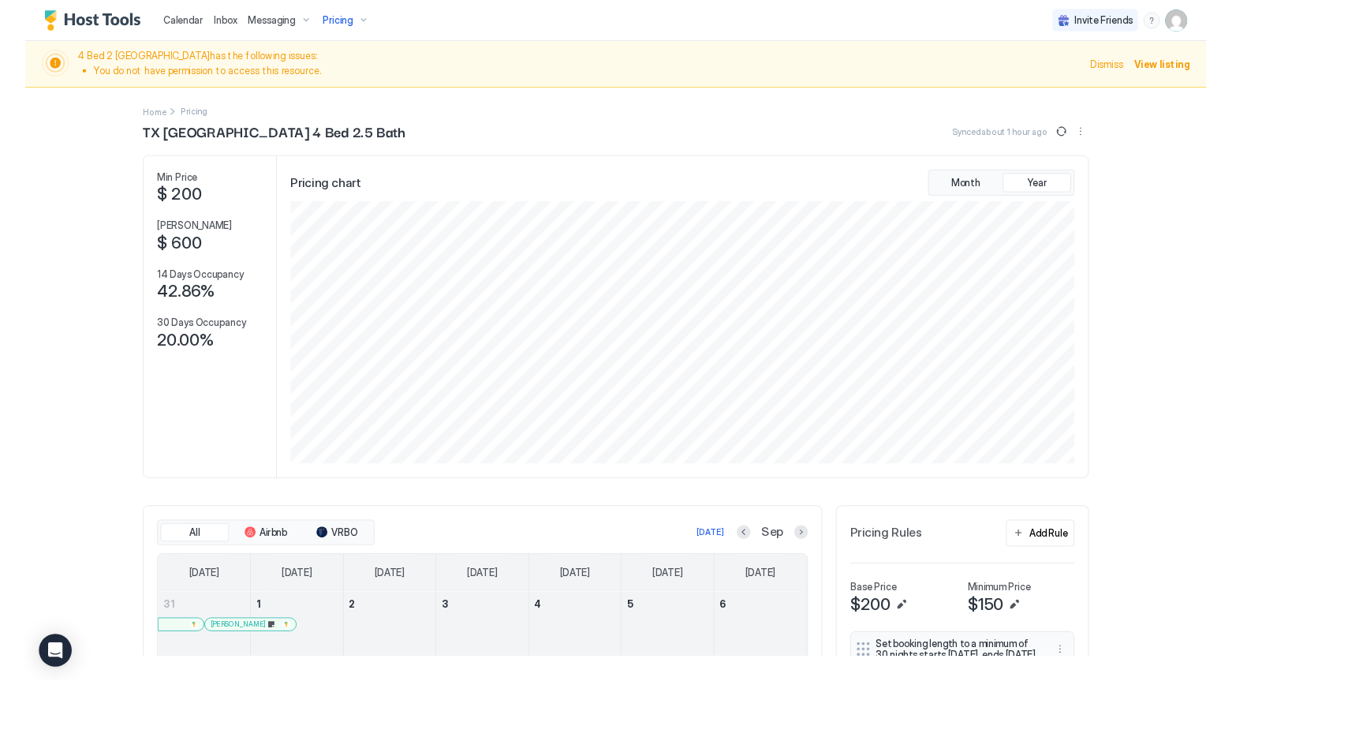
scroll to position [303, 908]
